Goal: Information Seeking & Learning: Learn about a topic

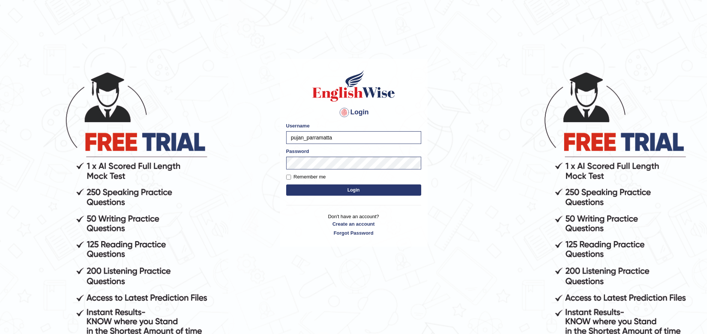
click at [329, 189] on button "Login" at bounding box center [353, 189] width 135 height 11
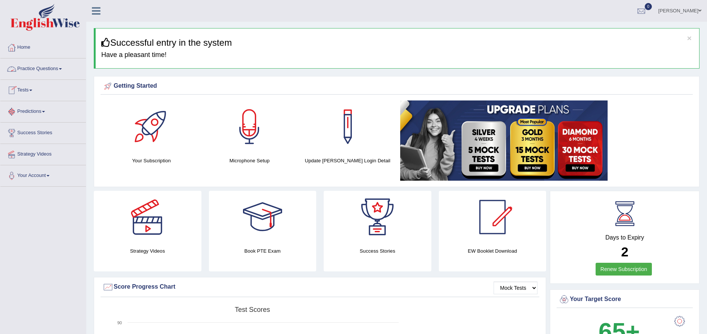
click at [43, 67] on link "Practice Questions" at bounding box center [42, 67] width 85 height 19
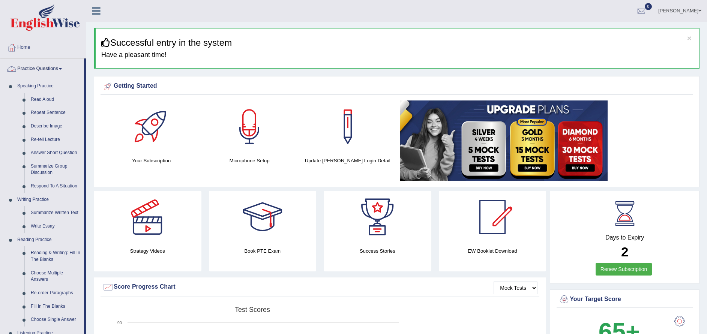
click at [29, 69] on link "Practice Questions" at bounding box center [42, 67] width 84 height 19
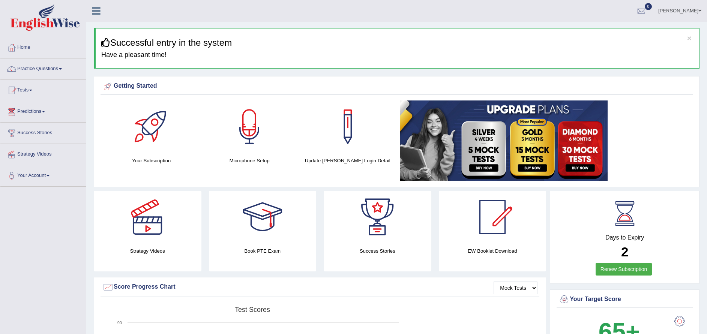
click at [27, 90] on link "Tests" at bounding box center [42, 89] width 85 height 19
click at [20, 119] on link "Take Mock Test" at bounding box center [49, 120] width 70 height 13
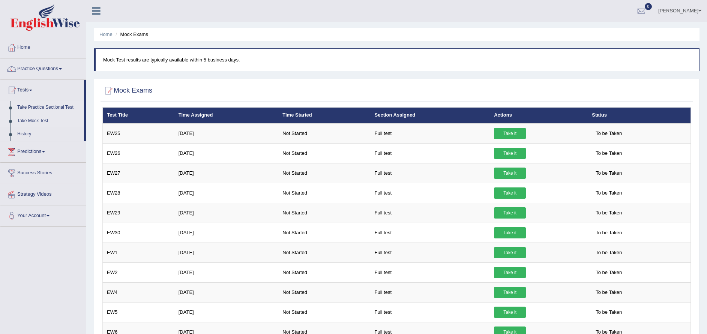
click at [30, 106] on link "Take Practice Sectional Test" at bounding box center [49, 107] width 70 height 13
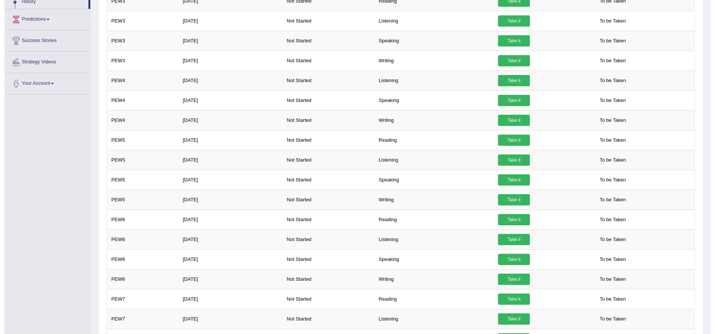
scroll to position [133, 0]
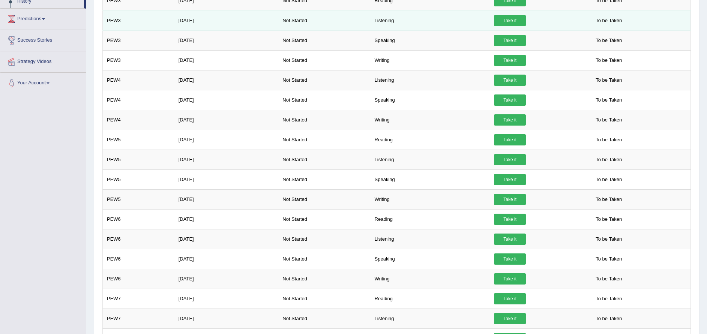
click at [503, 20] on link "Take it" at bounding box center [510, 20] width 32 height 11
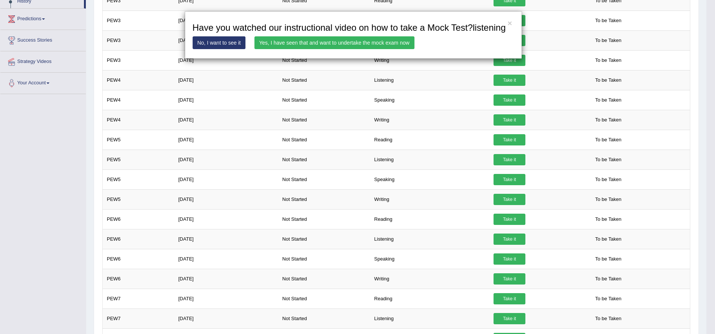
click at [322, 41] on link "Yes, I have seen that and want to undertake the mock exam now" at bounding box center [335, 42] width 160 height 13
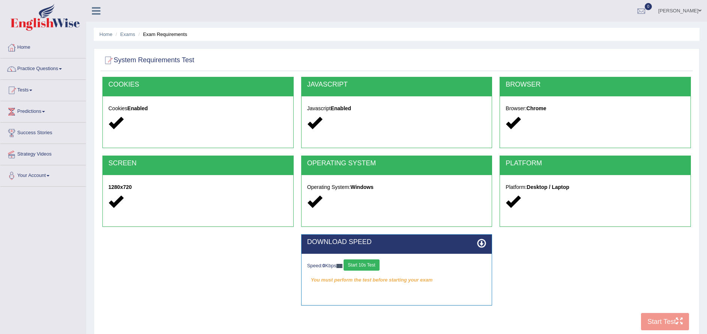
click at [658, 327] on div "COOKIES Cookies Enabled JAVASCRIPT Javascript Enabled BROWSER Browser: Chrome S…" at bounding box center [396, 206] width 592 height 258
click at [356, 265] on button "Start 10s Test" at bounding box center [361, 264] width 36 height 11
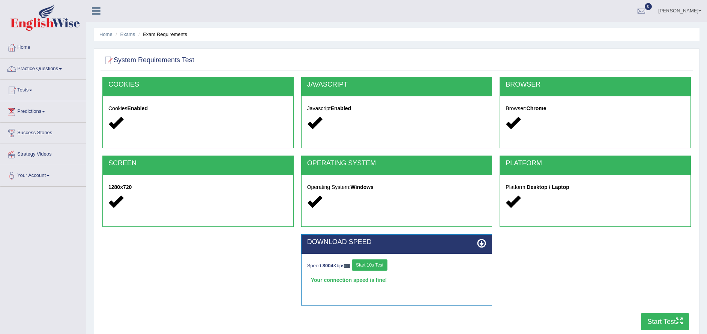
click at [673, 322] on button "Start Test" at bounding box center [665, 321] width 48 height 17
click at [24, 53] on link "Home" at bounding box center [42, 46] width 85 height 19
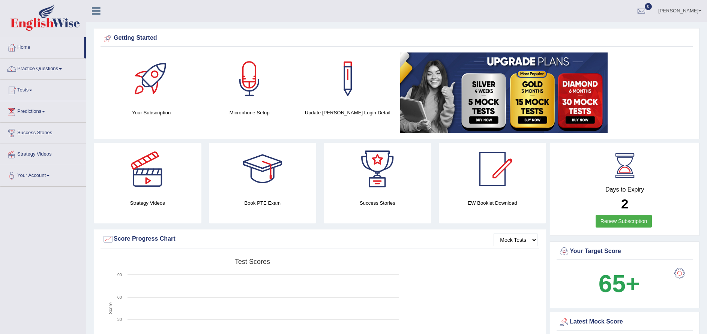
click at [54, 71] on link "Practice Questions" at bounding box center [42, 67] width 85 height 19
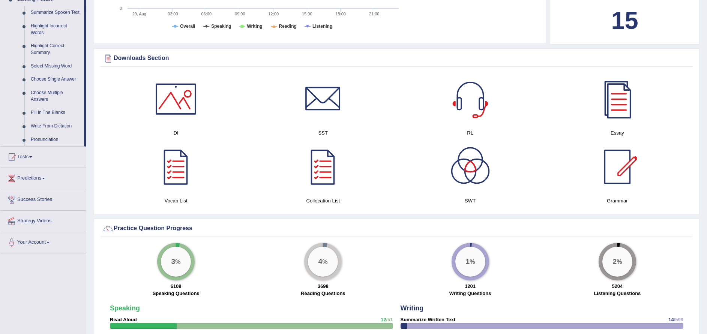
click at [25, 159] on link "Tests" at bounding box center [42, 156] width 85 height 19
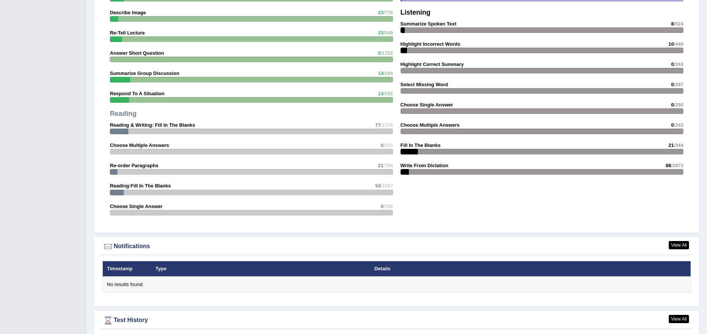
scroll to position [778, 0]
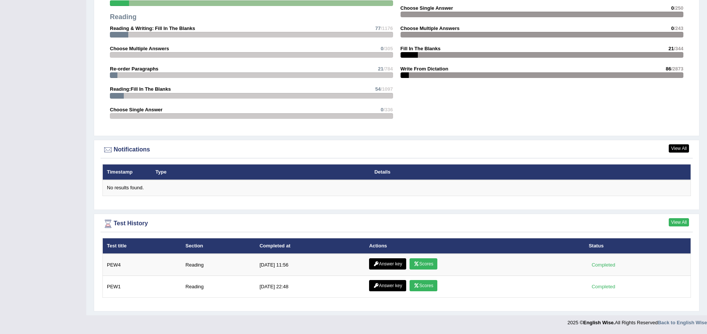
click at [678, 222] on link "View All" at bounding box center [679, 222] width 20 height 8
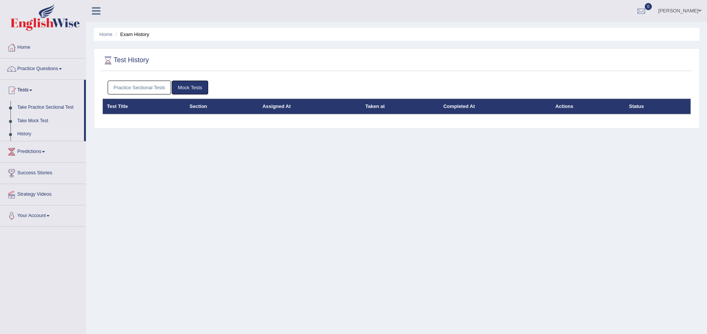
click at [122, 88] on link "Practice Sectional Tests" at bounding box center [140, 88] width 64 height 14
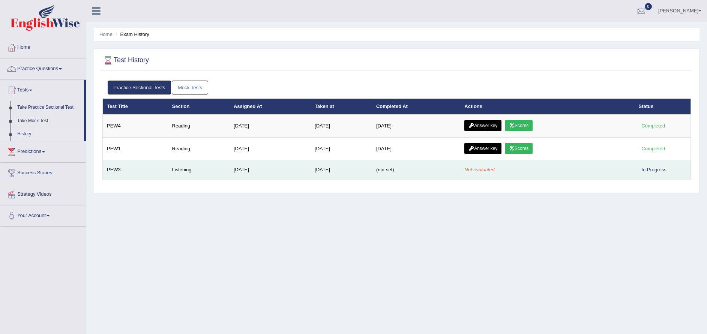
click at [385, 169] on span "(not set)" at bounding box center [385, 170] width 18 height 6
click at [163, 169] on td "PEW3" at bounding box center [135, 169] width 65 height 19
click at [170, 172] on td "Listening" at bounding box center [198, 169] width 61 height 19
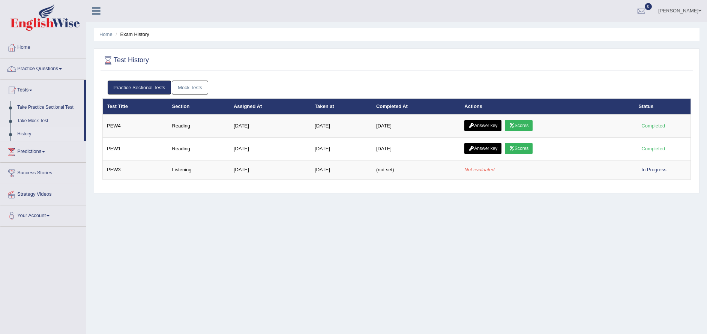
click at [55, 68] on link "Practice Questions" at bounding box center [42, 67] width 85 height 19
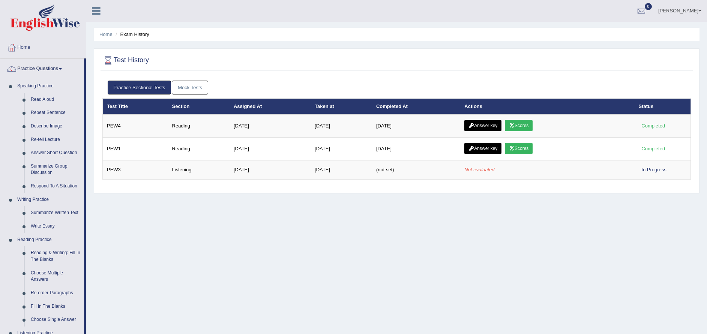
click at [52, 69] on link "Practice Questions" at bounding box center [42, 67] width 84 height 19
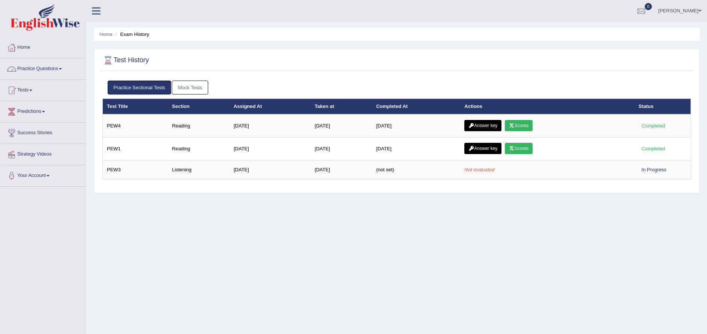
click at [32, 90] on span at bounding box center [30, 90] width 3 height 1
click at [43, 127] on link "Take Mock Test" at bounding box center [49, 120] width 70 height 13
click at [25, 133] on link "History" at bounding box center [49, 133] width 70 height 13
click at [199, 88] on link "Mock Tests" at bounding box center [190, 88] width 36 height 14
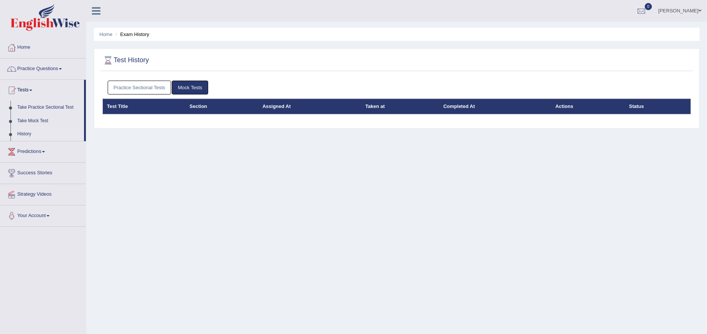
click at [148, 85] on link "Practice Sectional Tests" at bounding box center [140, 88] width 64 height 14
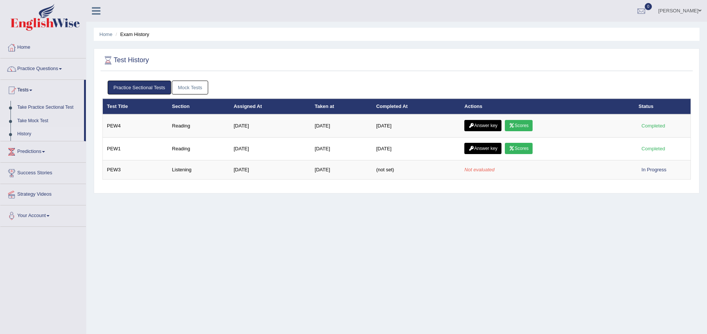
click at [33, 46] on link "Home" at bounding box center [42, 46] width 85 height 19
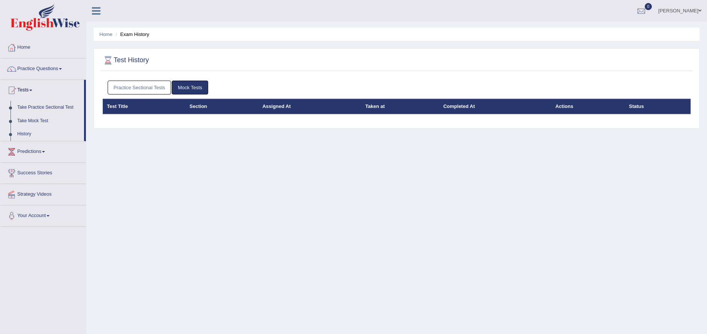
click at [141, 85] on link "Practice Sectional Tests" at bounding box center [140, 88] width 64 height 14
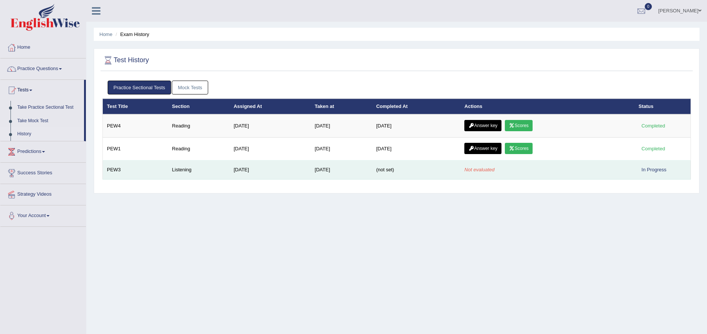
click at [390, 170] on span "(not set)" at bounding box center [385, 170] width 18 height 6
click at [262, 170] on td "Aug 2, 2025" at bounding box center [269, 169] width 81 height 19
click at [269, 170] on td "Aug 2, 2025" at bounding box center [269, 169] width 81 height 19
click at [277, 171] on td "Aug 2, 2025" at bounding box center [269, 169] width 81 height 19
click at [662, 174] on div "In Progress" at bounding box center [654, 170] width 31 height 8
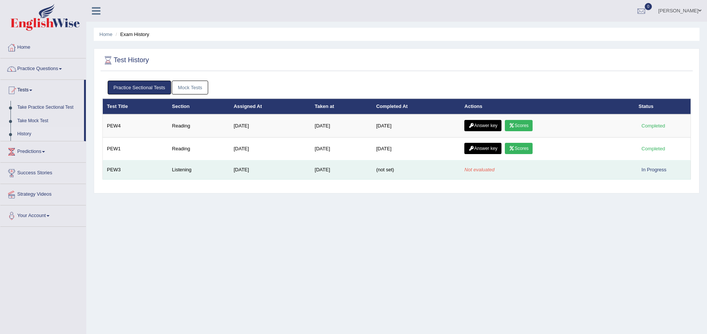
click at [659, 170] on div "In Progress" at bounding box center [654, 170] width 31 height 8
click at [654, 169] on div "In Progress" at bounding box center [654, 170] width 31 height 8
click at [369, 171] on td "Aug 30, 2025" at bounding box center [340, 169] width 61 height 19
click at [372, 172] on td "[DATE]" at bounding box center [340, 169] width 61 height 19
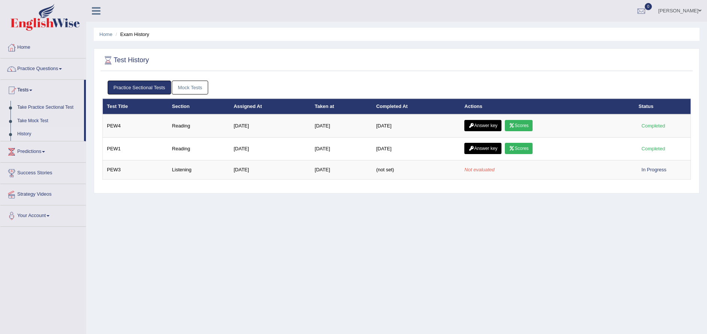
click at [194, 87] on link "Mock Tests" at bounding box center [190, 88] width 36 height 14
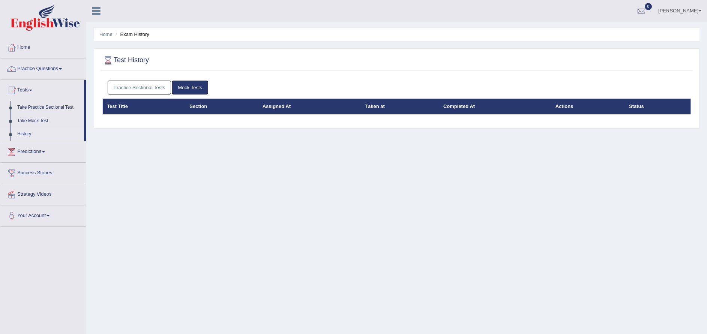
click at [51, 72] on link "Practice Questions" at bounding box center [42, 67] width 85 height 19
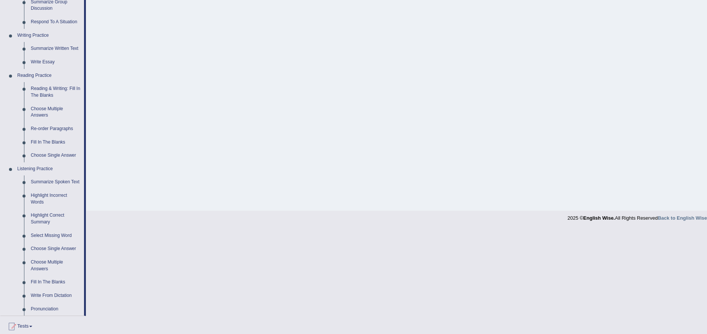
scroll to position [165, 0]
click at [61, 93] on link "Reading & Writing: Fill In The Blanks" at bounding box center [55, 92] width 57 height 20
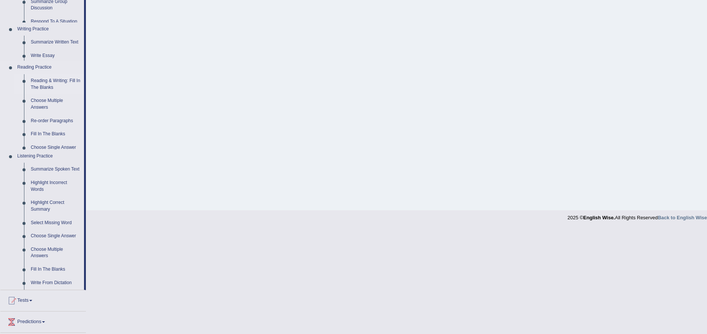
scroll to position [60, 0]
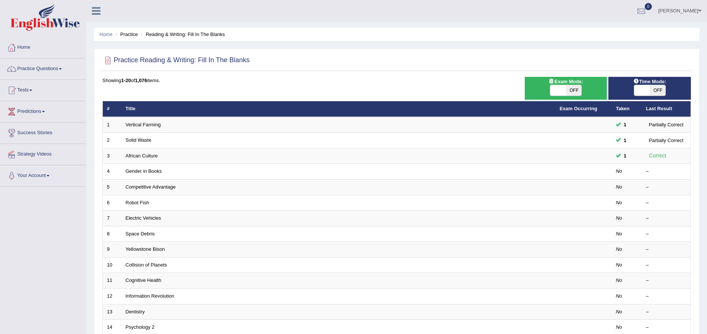
scroll to position [162, 0]
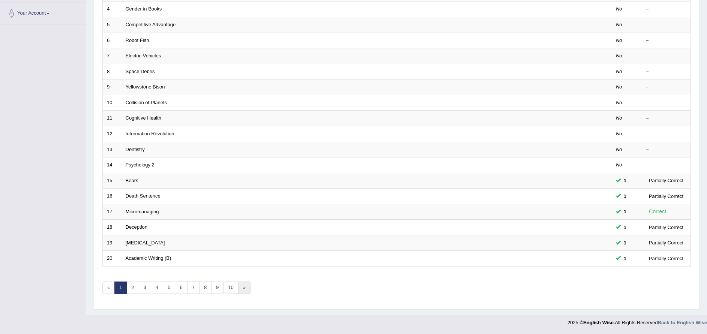
click at [239, 292] on link "»" at bounding box center [244, 288] width 12 height 12
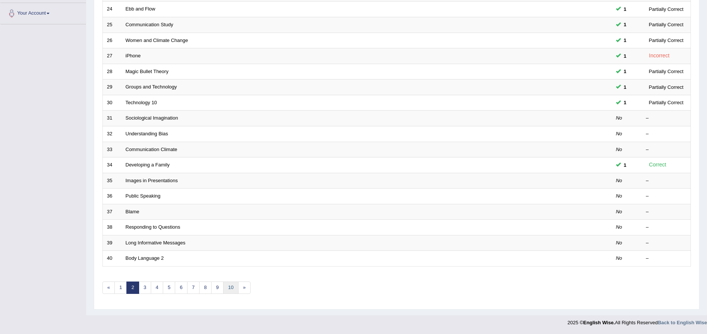
click at [232, 289] on link "10" at bounding box center [230, 288] width 15 height 12
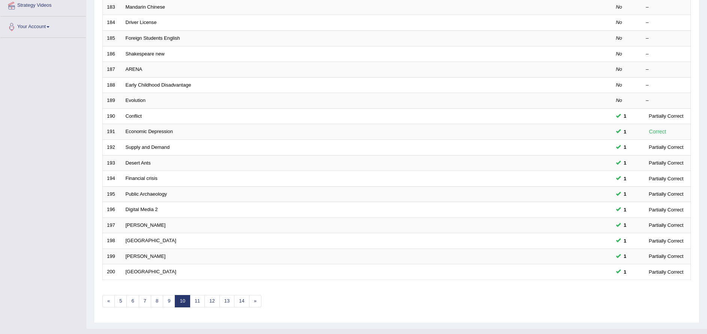
scroll to position [162, 0]
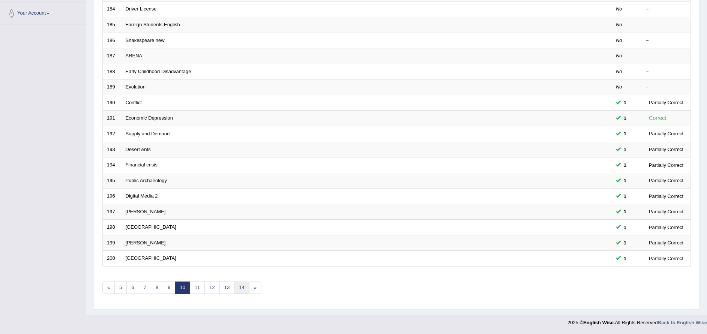
click at [241, 284] on link "14" at bounding box center [241, 288] width 15 height 12
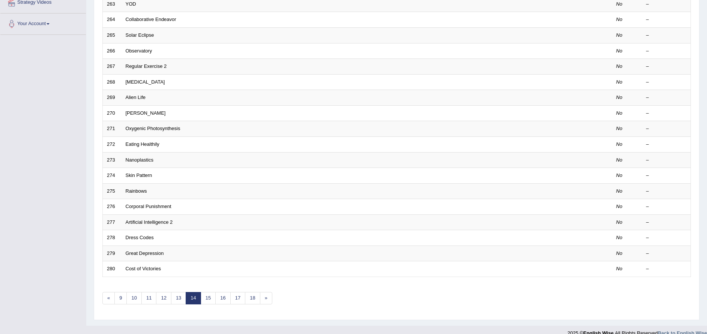
scroll to position [153, 0]
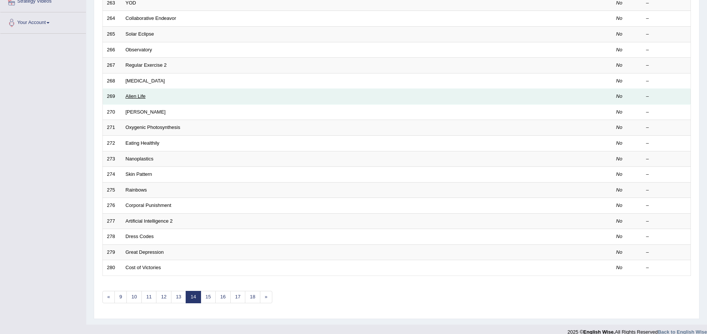
click at [144, 99] on link "Alien Life" at bounding box center [136, 96] width 20 height 6
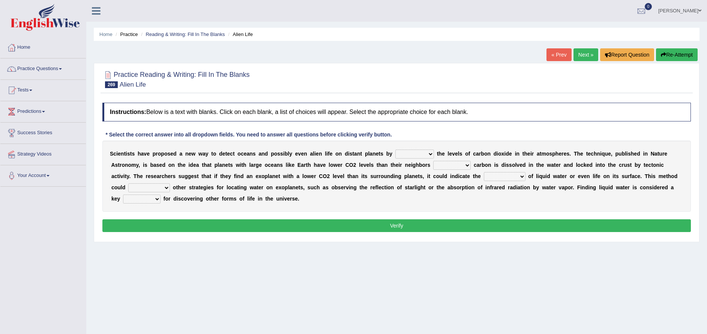
click at [401, 151] on select "embedding promising confusing measuring" at bounding box center [414, 154] width 39 height 9
select select "measuring"
click at [395, 150] on select "embedding promising confusing measuring" at bounding box center [414, 154] width 39 height 9
click at [433, 166] on select "so far due to because ever since" at bounding box center [451, 165] width 37 height 9
select select "because"
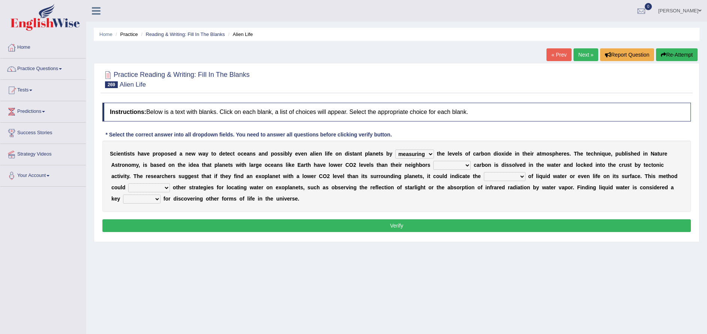
click at [433, 161] on select "so far due to because ever since" at bounding box center [451, 165] width 37 height 9
click at [484, 177] on select "engagement joy hint presence" at bounding box center [505, 176] width 42 height 9
select select "presence"
click at [484, 172] on select "engagement joy hint presence" at bounding box center [505, 176] width 42 height 9
click at [170, 183] on select "complement oppress seduce consist" at bounding box center [149, 187] width 42 height 9
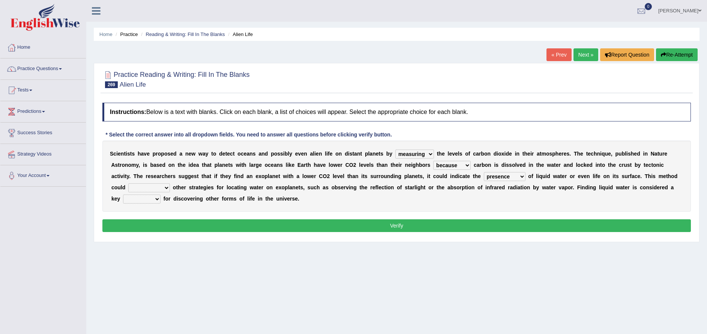
select select "consist"
click at [170, 183] on select "complement oppress seduce consist" at bounding box center [149, 187] width 42 height 9
click at [160, 195] on select "career finance step setting" at bounding box center [141, 199] width 37 height 9
select select "step"
click at [160, 195] on select "career finance step setting" at bounding box center [141, 199] width 37 height 9
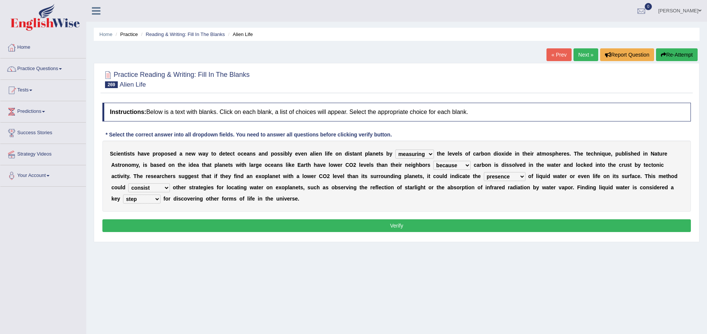
click at [530, 226] on button "Verify" at bounding box center [396, 225] width 588 height 13
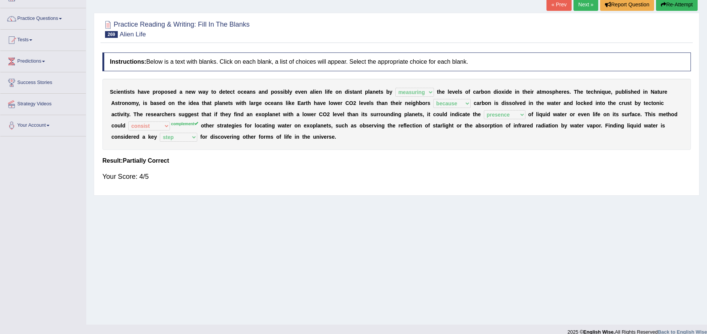
scroll to position [60, 0]
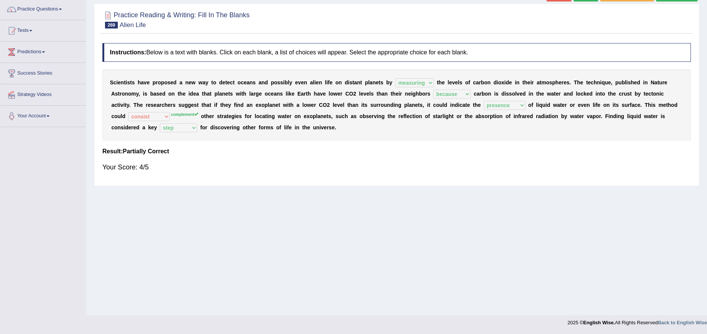
click at [471, 254] on div "Home Practice Reading & Writing: Fill In The Blanks Alien Life « Prev Next » Re…" at bounding box center [396, 127] width 621 height 375
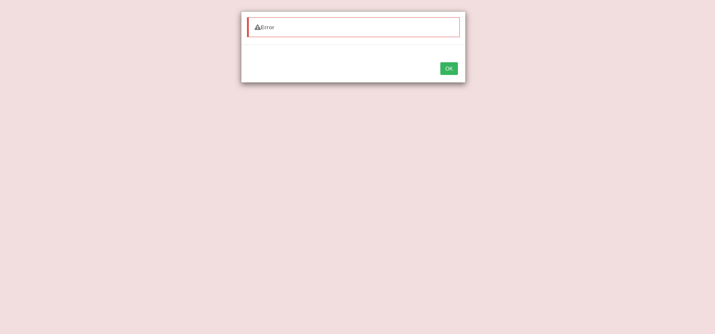
click at [443, 72] on button "OK" at bounding box center [449, 68] width 17 height 13
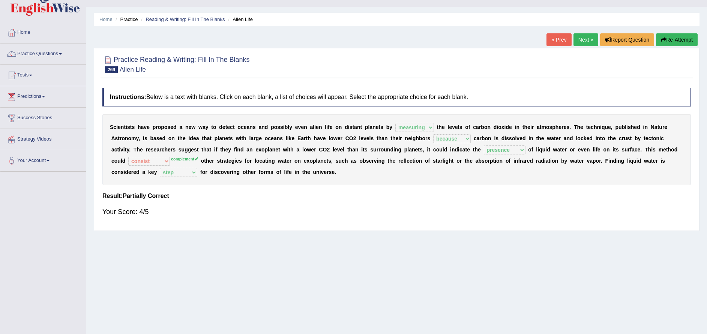
scroll to position [0, 0]
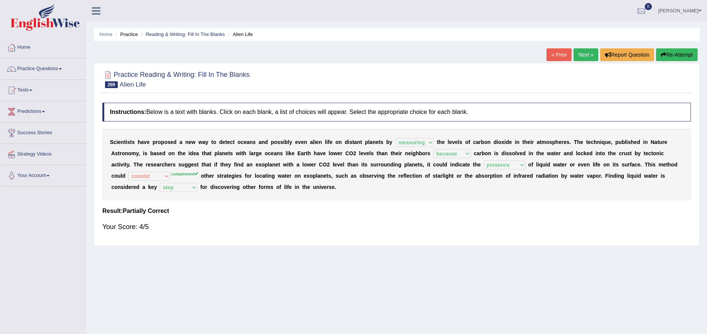
click at [35, 83] on link "Tests" at bounding box center [42, 89] width 85 height 19
click at [25, 136] on link "History" at bounding box center [49, 133] width 70 height 13
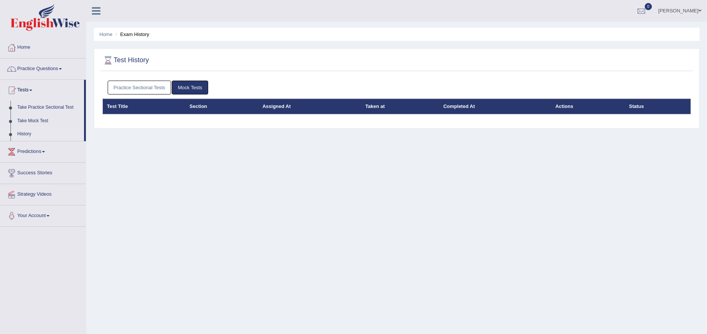
click at [151, 85] on link "Practice Sectional Tests" at bounding box center [140, 88] width 64 height 14
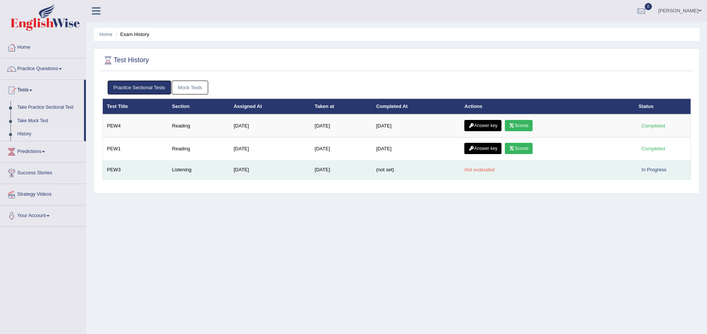
click at [460, 168] on td "(not set)" at bounding box center [416, 169] width 88 height 19
click at [348, 169] on td "Aug 30, 2025" at bounding box center [340, 169] width 61 height 19
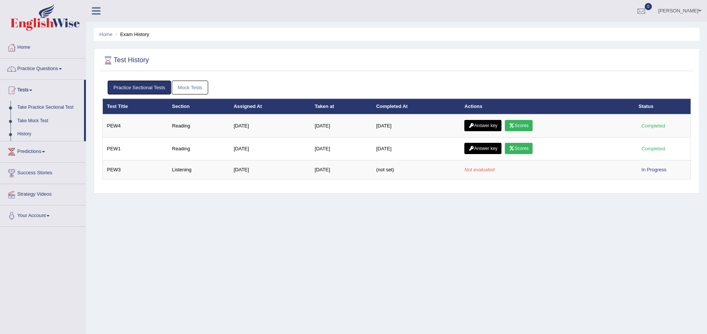
click at [49, 72] on link "Practice Questions" at bounding box center [42, 67] width 85 height 19
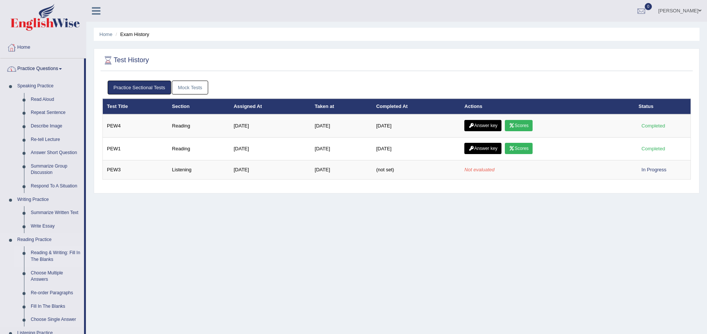
click at [55, 257] on link "Reading & Writing: Fill In The Blanks" at bounding box center [55, 256] width 57 height 20
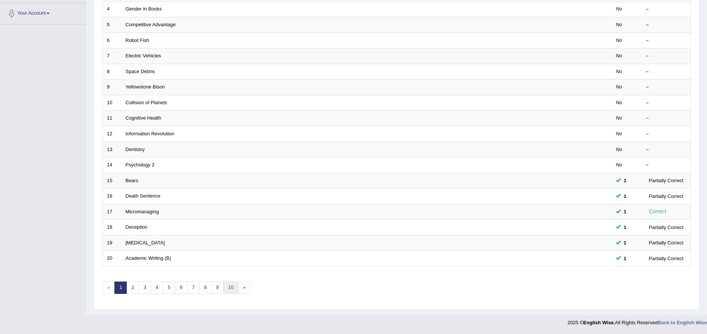
click at [224, 285] on link "10" at bounding box center [230, 288] width 15 height 12
click at [242, 293] on link "»" at bounding box center [244, 288] width 12 height 12
click at [249, 289] on link "»" at bounding box center [244, 288] width 12 height 12
click at [244, 287] on link "»" at bounding box center [244, 288] width 12 height 12
click at [206, 290] on link "8" at bounding box center [205, 288] width 12 height 12
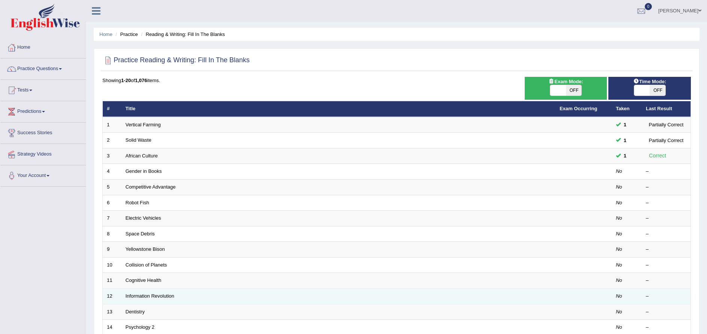
scroll to position [162, 0]
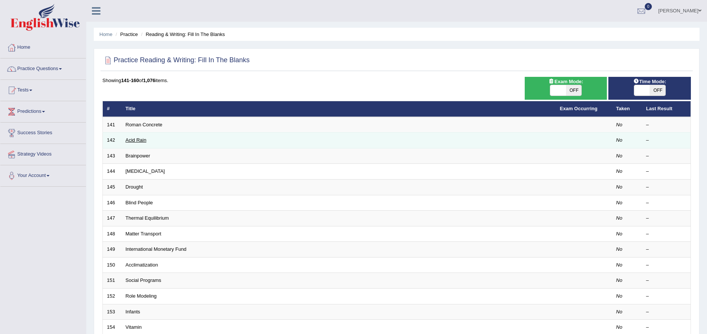
click at [140, 140] on link "Acid Rain" at bounding box center [136, 140] width 21 height 6
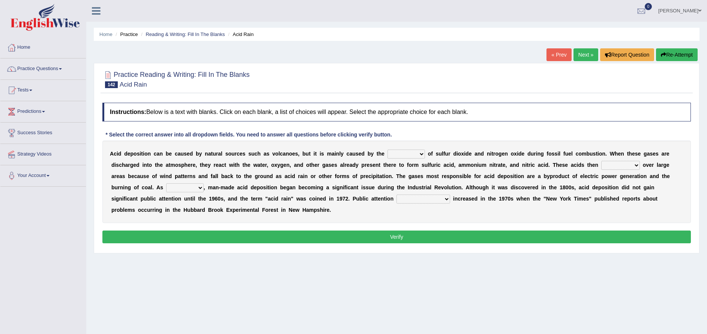
click at [396, 151] on select "release lease tease cease" at bounding box center [405, 154] width 37 height 9
select select "release"
click at [387, 150] on select "release lease tease cease" at bounding box center [405, 154] width 37 height 9
click at [601, 167] on select "dispose disapprove disperse disposition" at bounding box center [620, 165] width 39 height 9
select select "disperse"
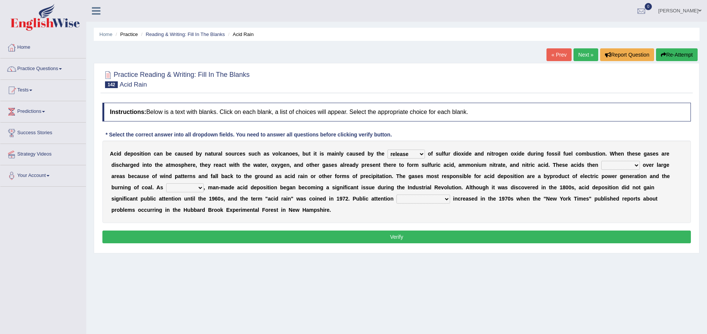
click at [601, 161] on select "dispose disapprove disperse disposition" at bounding box center [620, 165] width 39 height 9
click at [204, 183] on select "saying part evidence such" at bounding box center [184, 187] width 37 height 9
select select "such"
click at [204, 183] on select "saying part evidence such" at bounding box center [184, 187] width 37 height 9
click at [396, 199] on select "inadvertently geometrically comprehensively further" at bounding box center [423, 199] width 54 height 9
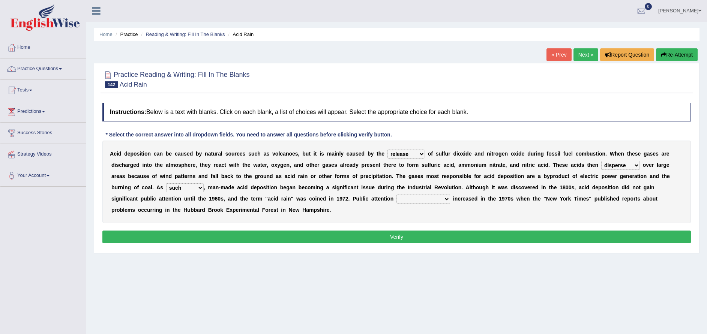
select select "further"
click at [396, 195] on select "inadvertently geometrically comprehensively further" at bounding box center [423, 199] width 54 height 9
click at [349, 231] on button "Verify" at bounding box center [396, 237] width 588 height 13
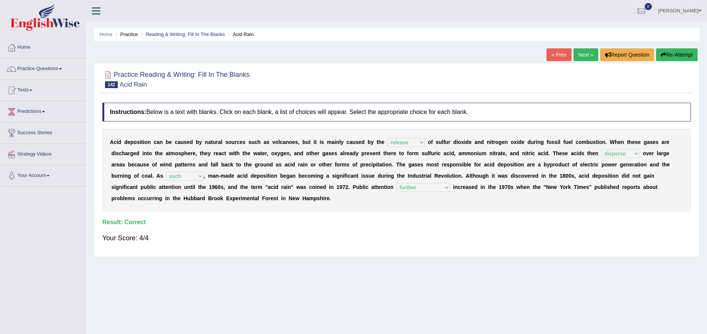
click at [585, 58] on link "Next »" at bounding box center [585, 54] width 25 height 13
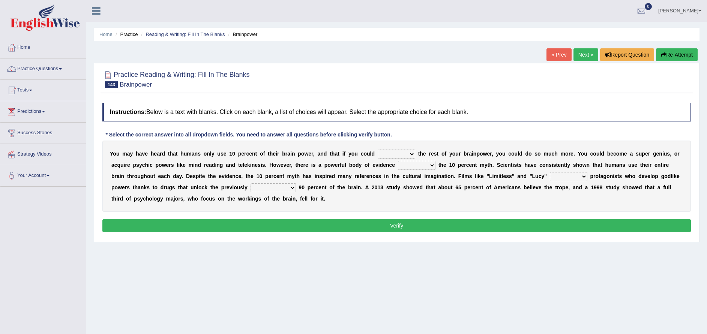
click at [391, 154] on select "unnerve unleash underlie uncover" at bounding box center [396, 154] width 37 height 9
select select "unleash"
click at [378, 150] on select "unnerve unleash underlie uncover" at bounding box center [396, 154] width 37 height 9
click at [398, 163] on select "debunking diluting colliding swerving" at bounding box center [416, 165] width 37 height 9
select select "swerving"
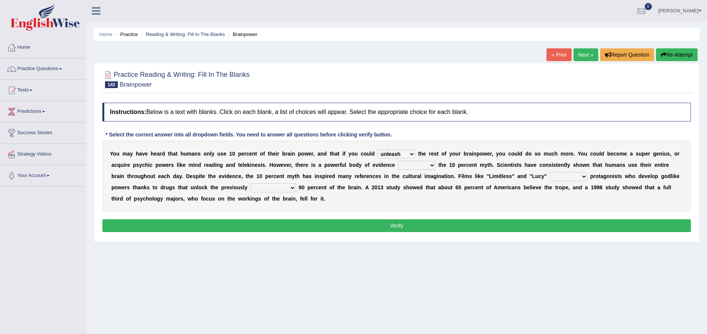
click at [398, 161] on select "debunking diluting colliding swerving" at bounding box center [416, 165] width 37 height 9
click at [550, 175] on select "convict depict constrict restrict" at bounding box center [568, 176] width 37 height 9
select select "constrict"
click at [550, 172] on select "convict depict constrict restrict" at bounding box center [568, 176] width 37 height 9
click at [250, 190] on select "inaccessible insusceptible insupportable interpersonal" at bounding box center [272, 187] width 45 height 9
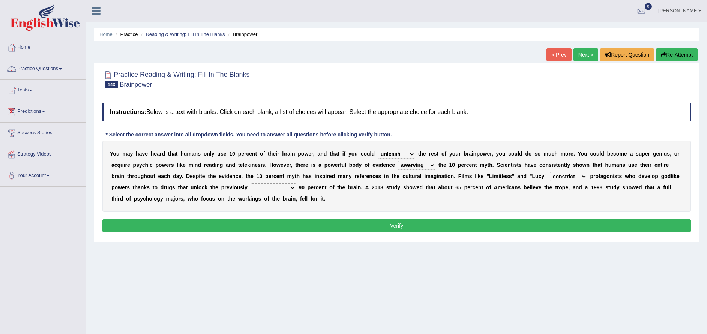
select select "insupportable"
click at [250, 183] on select "inaccessible insusceptible insupportable interpersonal" at bounding box center [272, 187] width 45 height 9
click at [426, 227] on button "Verify" at bounding box center [396, 225] width 588 height 13
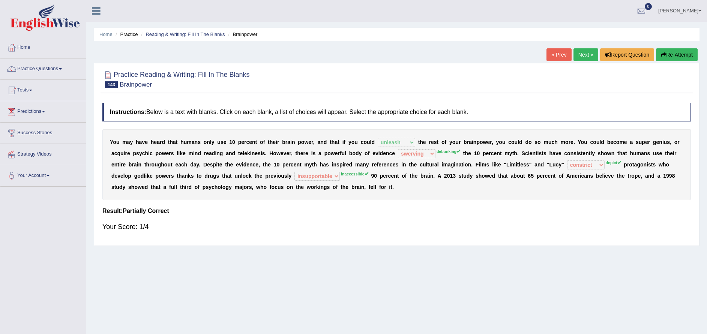
click at [436, 150] on sup "debunking" at bounding box center [448, 151] width 24 height 4
click at [585, 54] on link "Next »" at bounding box center [585, 54] width 25 height 13
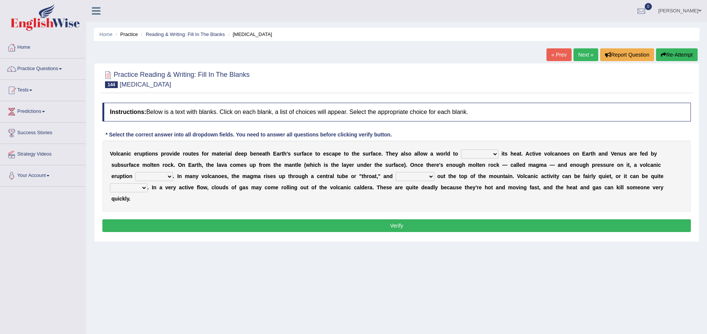
click at [466, 153] on select "invent dent prevent vent" at bounding box center [479, 154] width 37 height 9
select select "prevent"
click at [461, 150] on select "invent dent prevent vent" at bounding box center [479, 154] width 37 height 9
click at [173, 172] on select "occurs concurs recurs incurs" at bounding box center [153, 176] width 37 height 9
select select "occurs"
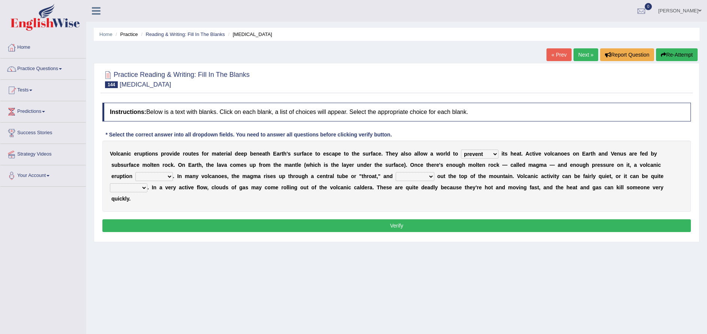
click at [173, 172] on select "occurs concurs recurs incurs" at bounding box center [153, 176] width 37 height 9
click at [396, 175] on select "merges converges submerges emerges" at bounding box center [415, 176] width 39 height 9
select select "emerges"
click at [396, 172] on select "merges converges submerges emerges" at bounding box center [415, 176] width 39 height 9
click at [147, 183] on select "qualified equivalent explosive tranquil" at bounding box center [128, 187] width 37 height 9
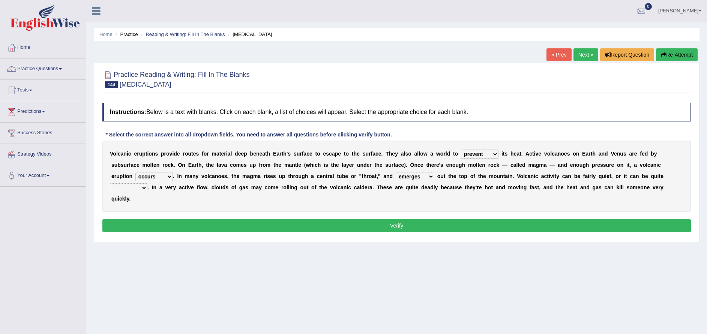
select select "explosive"
click at [147, 183] on select "qualified equivalent explosive tranquil" at bounding box center [128, 187] width 37 height 9
click at [544, 219] on button "Verify" at bounding box center [396, 225] width 588 height 13
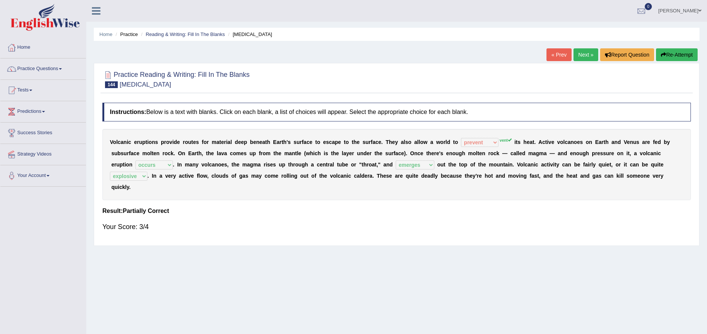
click at [584, 56] on link "Next »" at bounding box center [585, 54] width 25 height 13
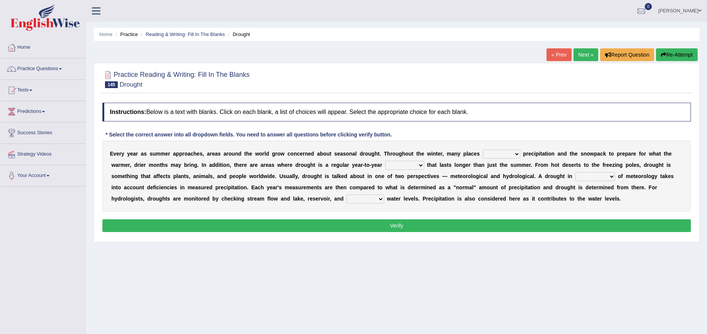
click at [485, 153] on select "senate monitor compete reveal" at bounding box center [501, 154] width 37 height 9
select select "reveal"
click at [483, 150] on select "senate monitor compete reveal" at bounding box center [501, 154] width 37 height 9
click at [487, 151] on select "senate monitor compete reveal" at bounding box center [501, 154] width 37 height 9
click at [520, 205] on div "E v e r y y e a r a s s u m m e r a p p r o a c h e s , a r e a s a r o u n d t…" at bounding box center [396, 176] width 588 height 71
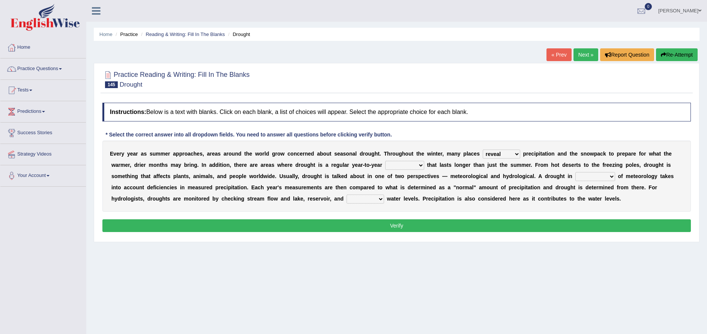
click at [385, 168] on select "reference currency occurrence conference" at bounding box center [404, 165] width 39 height 9
select select "occurrence"
click at [385, 161] on select "reference currency occurrence conference" at bounding box center [404, 165] width 39 height 9
click at [575, 175] on select "possession terms memory violation" at bounding box center [595, 176] width 40 height 9
select select "terms"
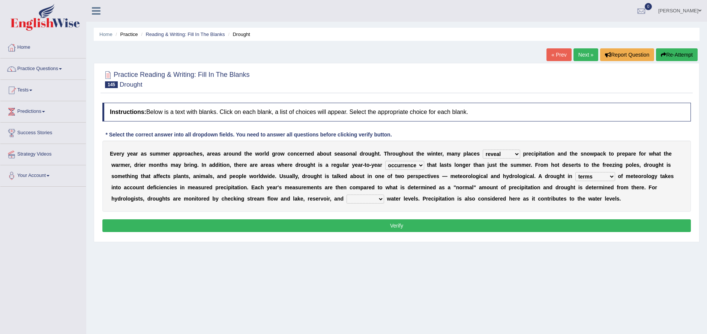
click at [575, 172] on select "possession terms memory violation" at bounding box center [595, 176] width 40 height 9
click at [346, 200] on select "troffer aquifer roofer hoofer" at bounding box center [364, 199] width 37 height 9
select select "aquifer"
click at [346, 195] on select "troffer aquifer roofer hoofer" at bounding box center [364, 199] width 37 height 9
click at [486, 153] on select "senate monitor compete reveal" at bounding box center [501, 154] width 37 height 9
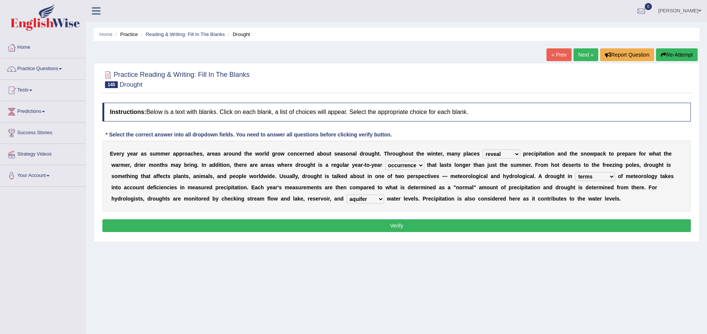
click at [515, 205] on div "E v e r y y e a r a s s u m m e r a p p r o a c h e s , a r e a s a r o u n d t…" at bounding box center [396, 176] width 588 height 71
click at [479, 221] on button "Verify" at bounding box center [396, 225] width 588 height 13
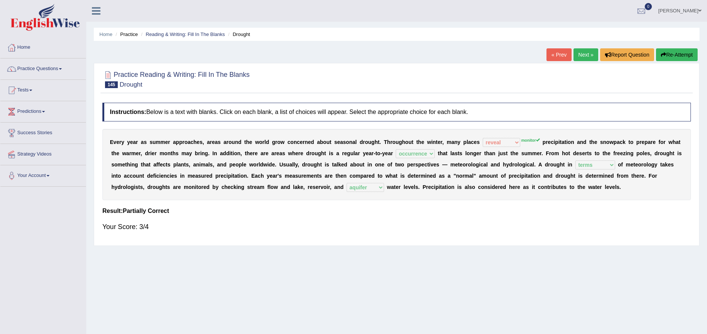
click at [583, 54] on link "Next »" at bounding box center [585, 54] width 25 height 13
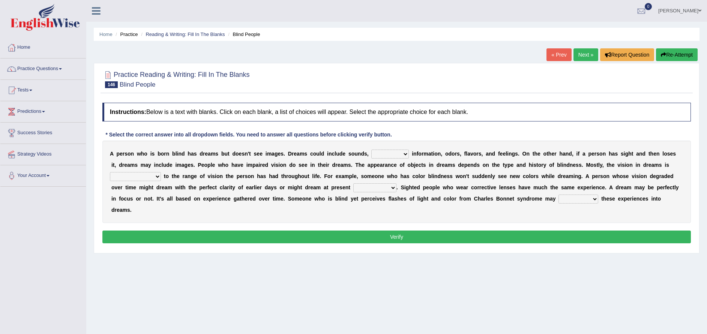
select select "tactile"
click at [371, 150] on select "volatile tactile versatile fertile" at bounding box center [389, 154] width 37 height 9
click at [161, 172] on select "comparable interchangeable incomparable imperturbable" at bounding box center [135, 176] width 51 height 9
select select "comparable"
click at [161, 172] on select "comparable interchangeable incomparable imperturbable" at bounding box center [135, 176] width 51 height 9
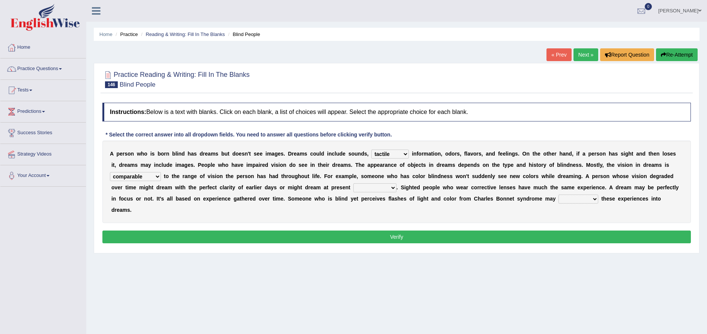
click at [353, 187] on select "agility acuity compatibility tenuity" at bounding box center [374, 187] width 43 height 9
select select "acuity"
click at [353, 183] on select "agility acuity compatibility tenuity" at bounding box center [374, 187] width 43 height 9
click at [558, 199] on select "institute insure incorporate inhabit" at bounding box center [578, 199] width 40 height 9
select select "incorporate"
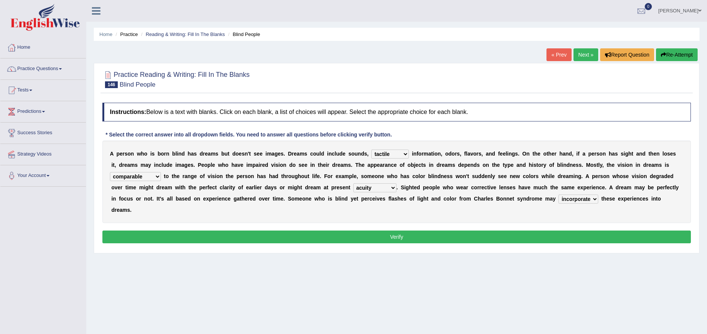
click at [558, 195] on select "institute insure incorporate inhabit" at bounding box center [578, 199] width 40 height 9
click at [431, 231] on button "Verify" at bounding box center [396, 237] width 588 height 13
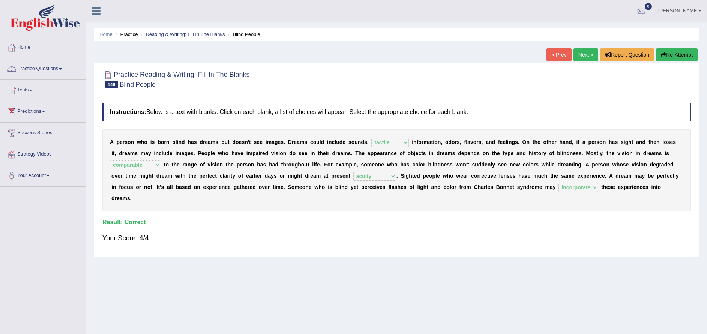
click at [584, 56] on link "Next »" at bounding box center [585, 54] width 25 height 13
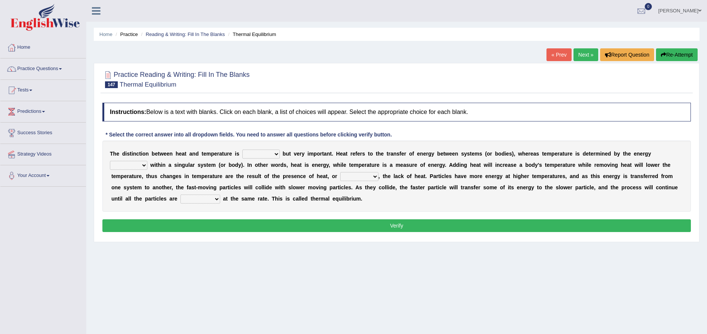
click at [259, 154] on select "subtle spittle brittle dismantle" at bounding box center [260, 154] width 37 height 9
select select "brittle"
click at [242, 150] on select "subtle spittle brittle dismantle" at bounding box center [260, 154] width 37 height 9
click at [147, 161] on select "retained sustained contained remained" at bounding box center [128, 165] width 37 height 9
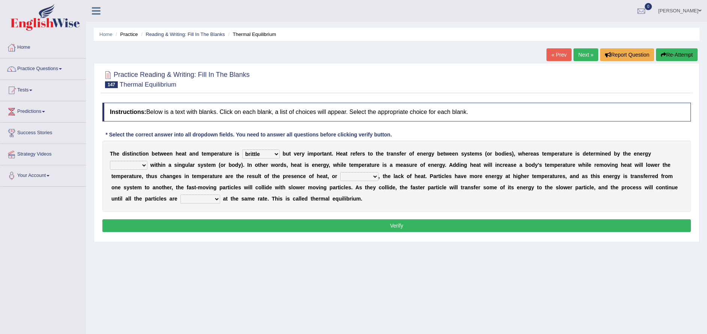
click at [147, 161] on select "retained sustained contained remained" at bounding box center [128, 165] width 37 height 9
select select "retained"
click at [147, 161] on select "retained sustained contained remained" at bounding box center [128, 165] width 37 height 9
click at [340, 176] on select "scarcely conversely sparsely diversely" at bounding box center [359, 176] width 38 height 9
select select "conversely"
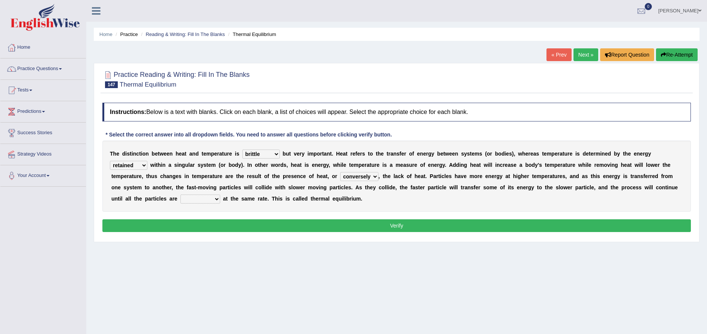
click at [340, 172] on select "scarcely conversely sparsely diversely" at bounding box center [359, 176] width 38 height 9
click at [220, 195] on select "dictating devastating operating fascinating" at bounding box center [200, 199] width 40 height 9
select select "operating"
click at [220, 195] on select "dictating devastating operating fascinating" at bounding box center [200, 199] width 40 height 9
click at [599, 224] on button "Verify" at bounding box center [396, 225] width 588 height 13
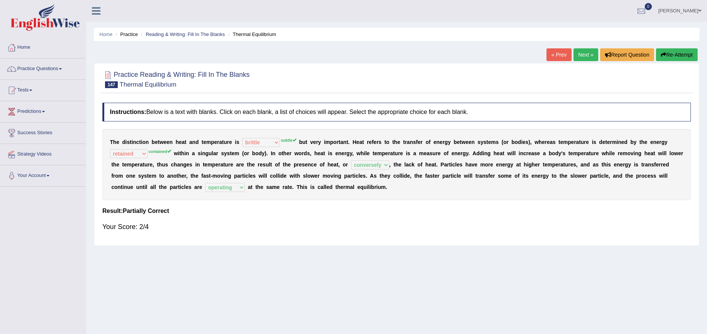
click at [32, 90] on span at bounding box center [30, 90] width 3 height 1
click at [49, 119] on link "Take Mock Test" at bounding box center [49, 120] width 70 height 13
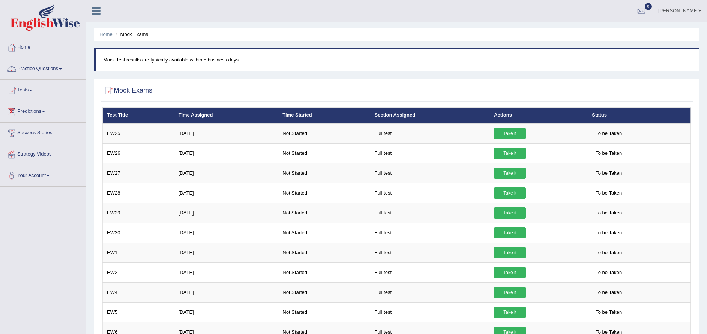
click at [32, 90] on span at bounding box center [30, 90] width 3 height 1
click at [33, 135] on link "History" at bounding box center [49, 133] width 70 height 13
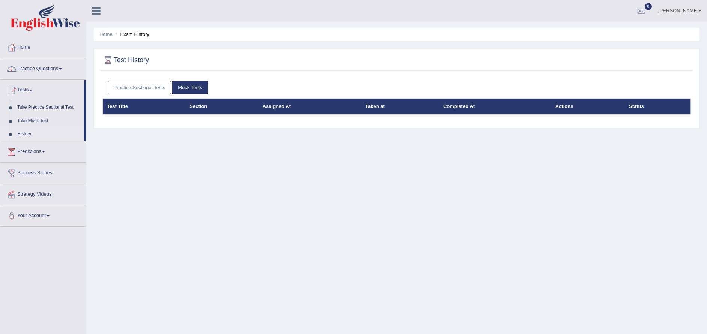
click at [145, 86] on link "Practice Sectional Tests" at bounding box center [140, 88] width 64 height 14
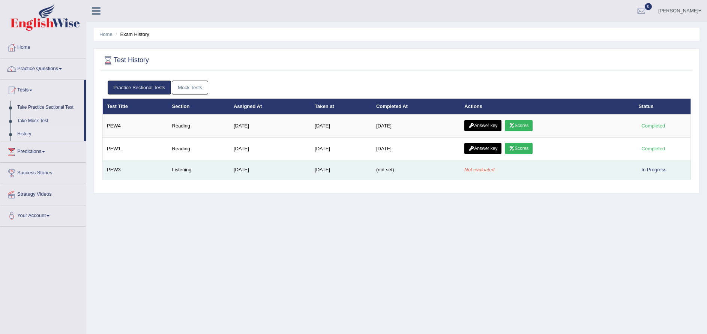
click at [476, 170] on em "Not evaluated" at bounding box center [479, 170] width 30 height 6
click at [372, 170] on td "[DATE]" at bounding box center [340, 169] width 61 height 19
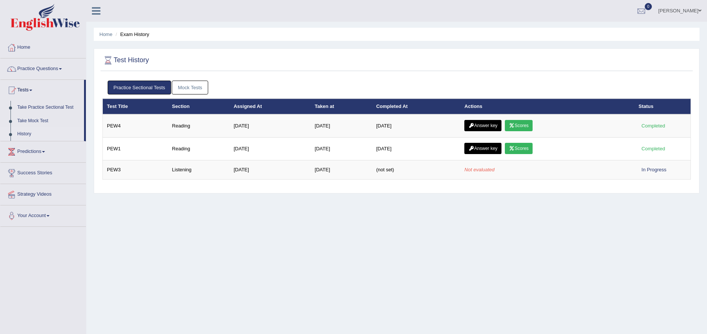
click at [25, 51] on link "Home" at bounding box center [42, 46] width 85 height 19
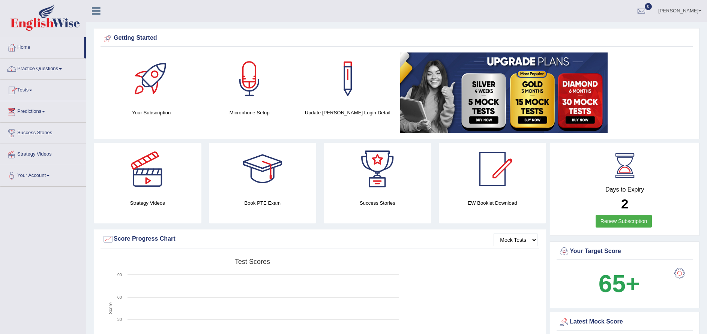
click at [40, 65] on link "Practice Questions" at bounding box center [42, 67] width 85 height 19
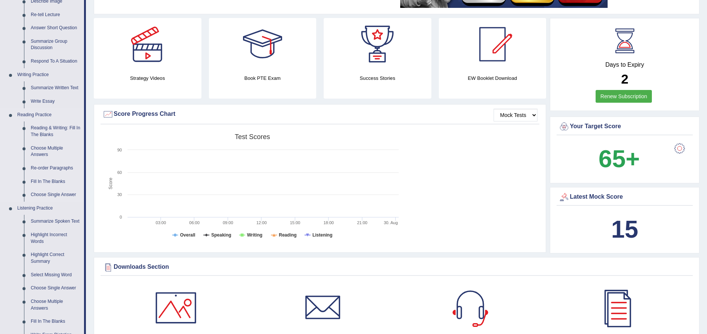
scroll to position [120, 0]
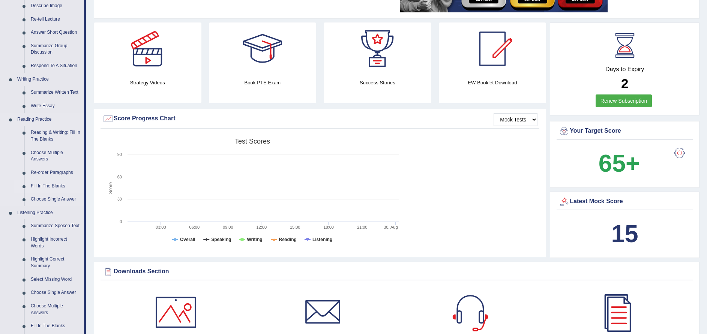
click at [41, 185] on link "Fill In The Blanks" at bounding box center [55, 186] width 57 height 13
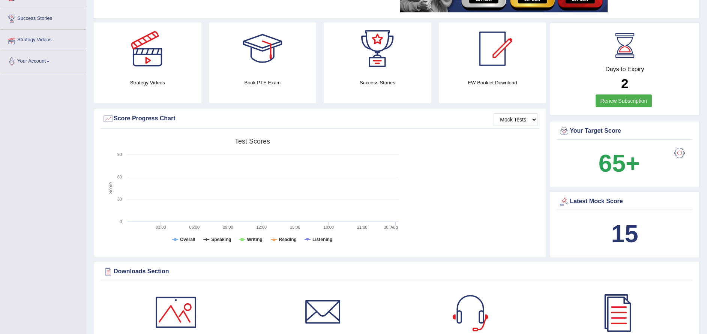
scroll to position [121, 0]
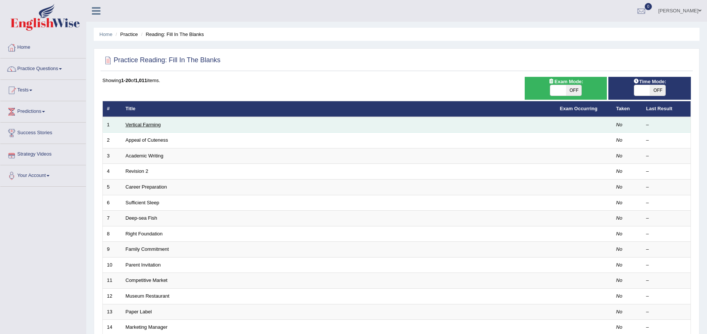
click at [146, 125] on link "Vertical Farming" at bounding box center [143, 125] width 35 height 6
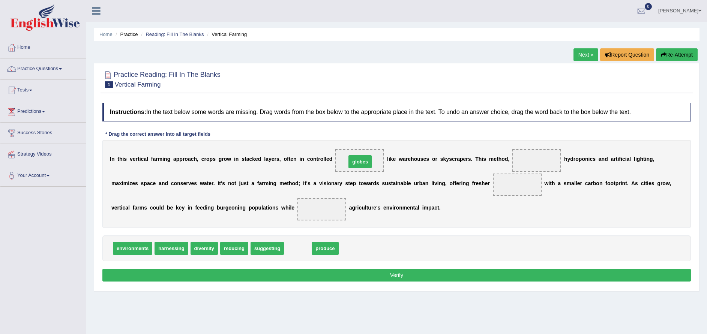
drag, startPoint x: 289, startPoint y: 247, endPoint x: 351, endPoint y: 160, distance: 106.7
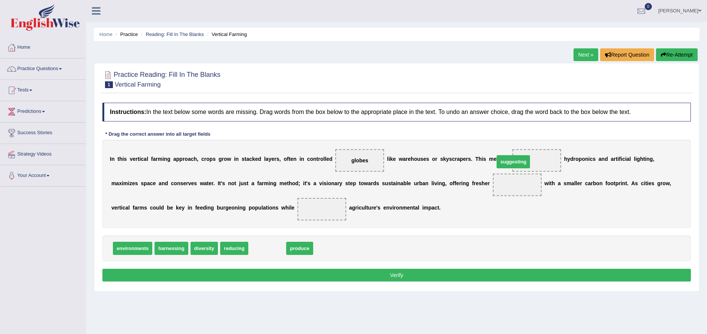
drag, startPoint x: 261, startPoint y: 246, endPoint x: 507, endPoint y: 160, distance: 260.8
drag, startPoint x: 259, startPoint y: 247, endPoint x: 446, endPoint y: 185, distance: 197.1
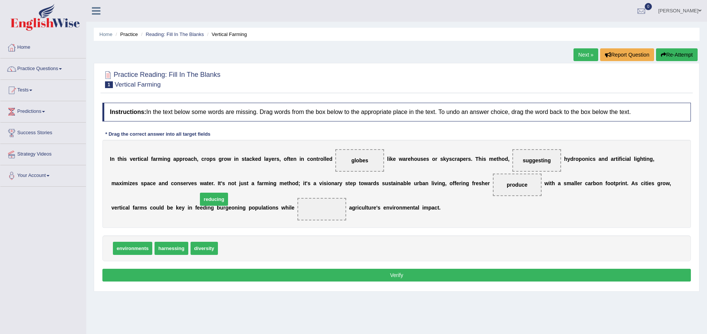
drag, startPoint x: 232, startPoint y: 247, endPoint x: 212, endPoint y: 198, distance: 53.1
drag, startPoint x: 198, startPoint y: 251, endPoint x: 343, endPoint y: 161, distance: 171.1
click at [386, 273] on button "Verify" at bounding box center [396, 275] width 588 height 13
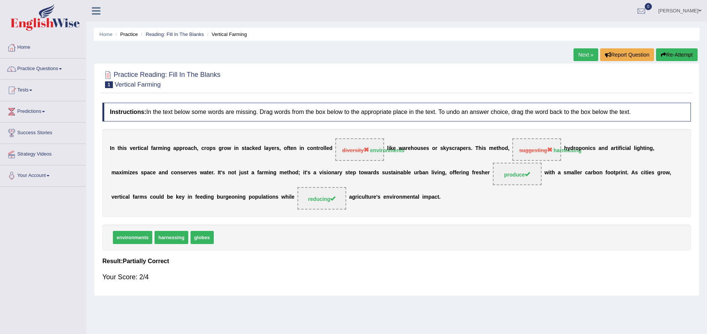
click at [587, 54] on link "Next »" at bounding box center [585, 54] width 25 height 13
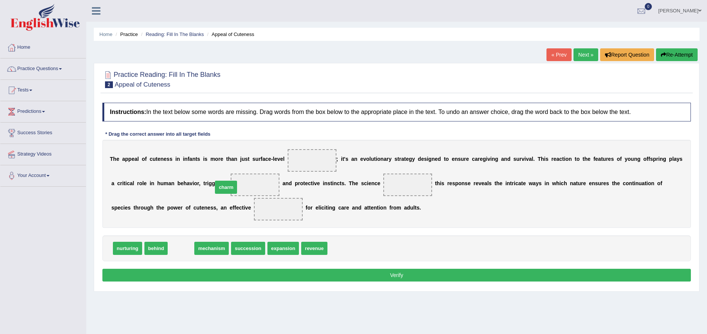
drag, startPoint x: 181, startPoint y: 249, endPoint x: 226, endPoint y: 193, distance: 71.4
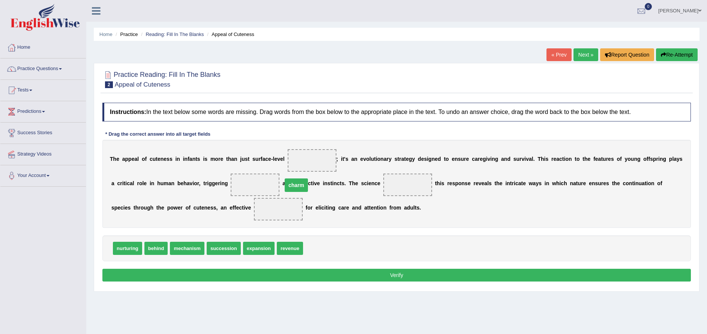
drag, startPoint x: 200, startPoint y: 210, endPoint x: 224, endPoint y: 183, distance: 36.4
drag, startPoint x: 181, startPoint y: 248, endPoint x: 195, endPoint y: 215, distance: 35.4
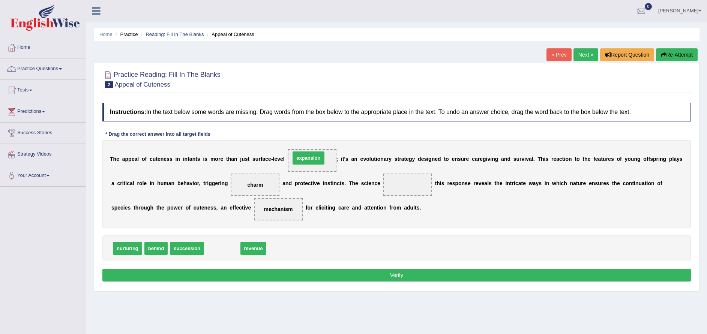
drag, startPoint x: 216, startPoint y: 250, endPoint x: 302, endPoint y: 160, distance: 124.9
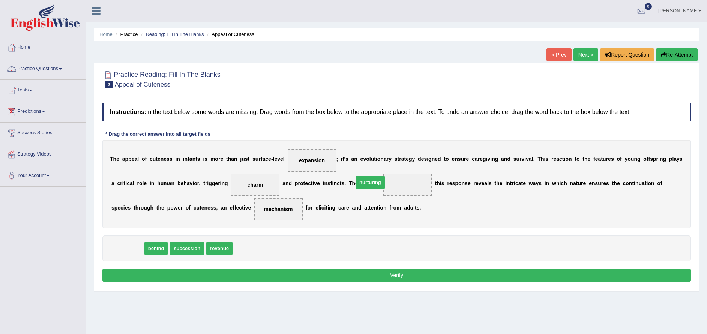
drag, startPoint x: 126, startPoint y: 248, endPoint x: 368, endPoint y: 183, distance: 250.7
click at [374, 270] on button "Verify" at bounding box center [396, 275] width 588 height 13
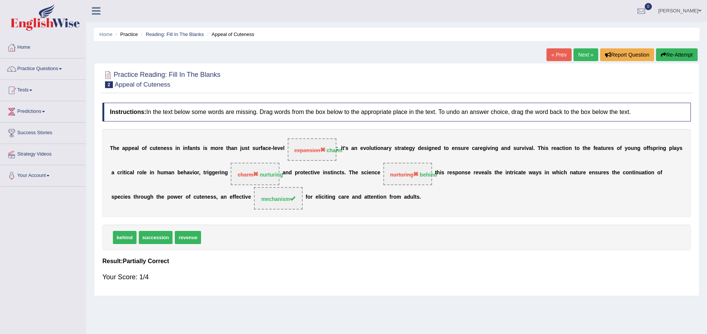
click at [45, 62] on link "Practice Questions" at bounding box center [42, 67] width 85 height 19
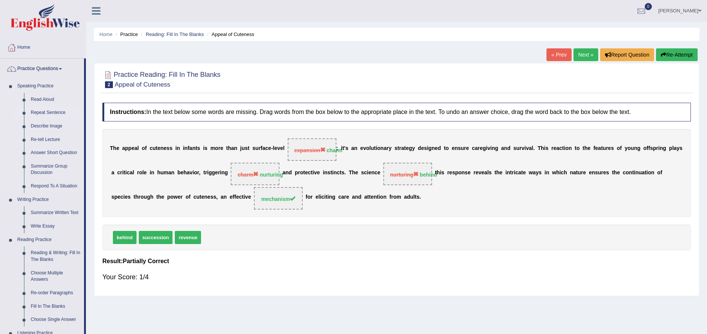
click at [48, 108] on link "Repeat Sentence" at bounding box center [55, 112] width 57 height 13
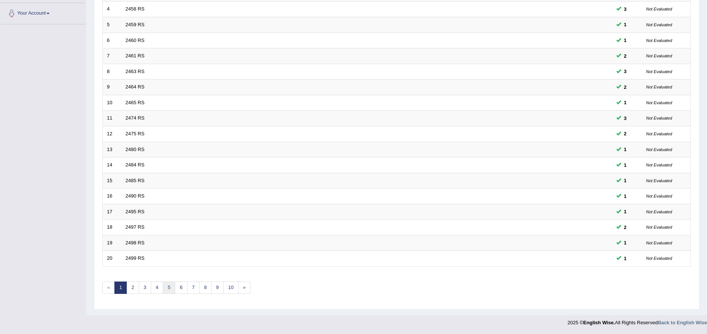
click at [167, 288] on link "5" at bounding box center [169, 288] width 12 height 12
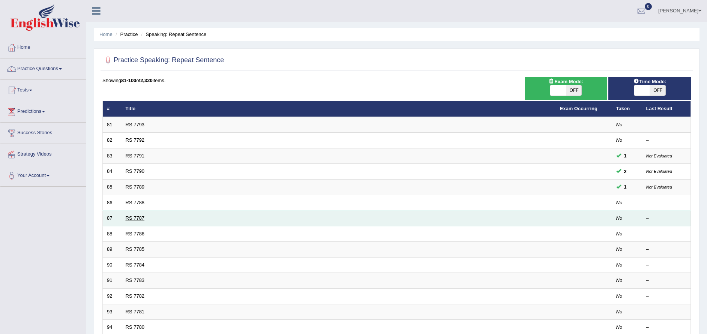
click at [129, 215] on link "RS 7787" at bounding box center [135, 218] width 19 height 6
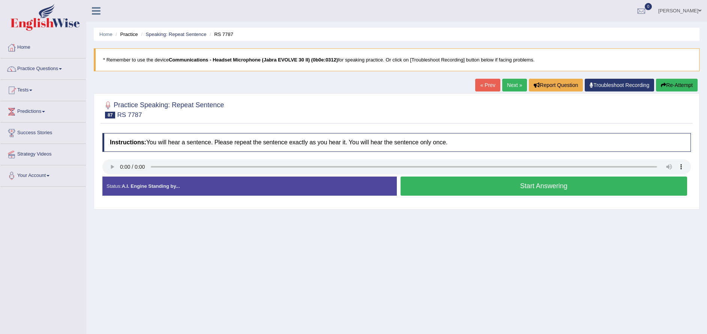
click at [509, 189] on button "Start Answering" at bounding box center [543, 186] width 287 height 19
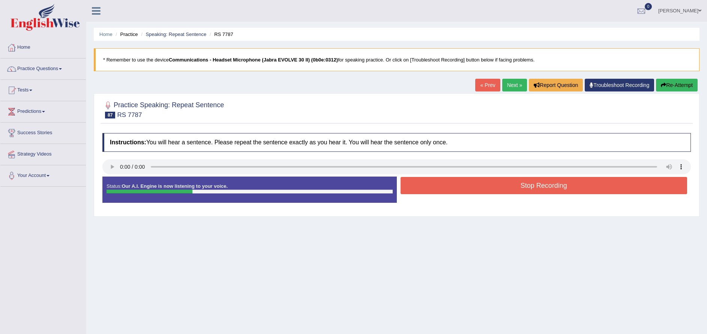
click at [547, 187] on button "Stop Recording" at bounding box center [543, 185] width 287 height 17
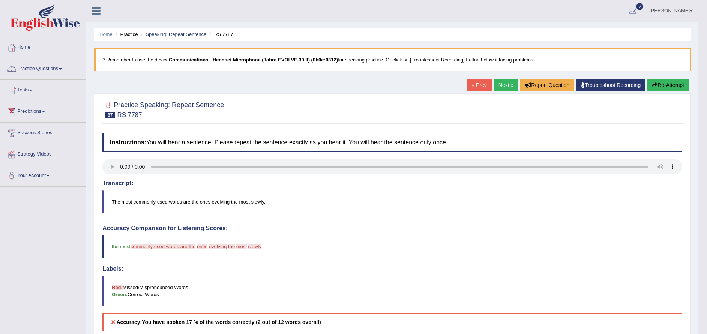
click at [666, 87] on button "Re-Attempt" at bounding box center [668, 85] width 42 height 13
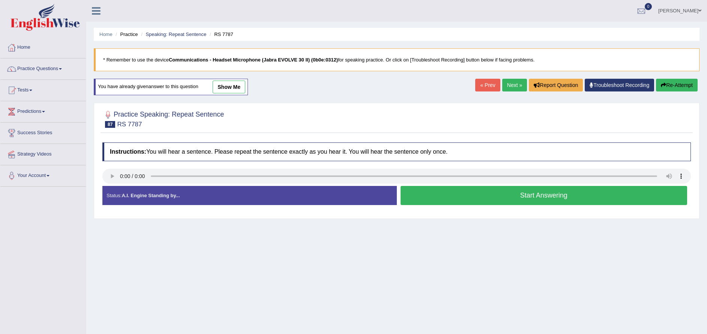
click at [550, 195] on button "Start Answering" at bounding box center [543, 195] width 287 height 19
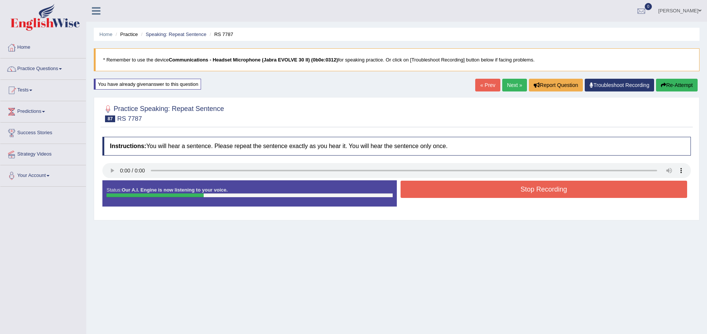
click at [533, 189] on button "Stop Recording" at bounding box center [543, 189] width 287 height 17
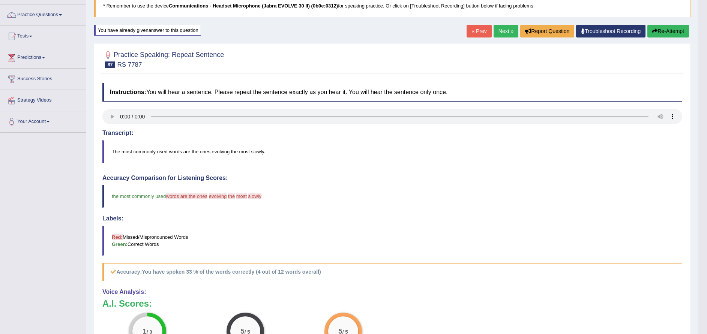
scroll to position [27, 0]
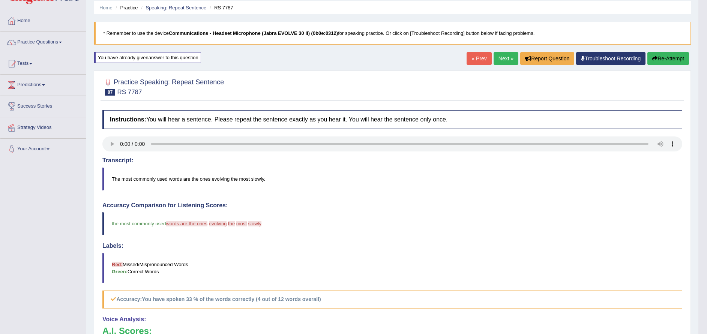
click at [655, 57] on icon "button" at bounding box center [654, 58] width 5 height 5
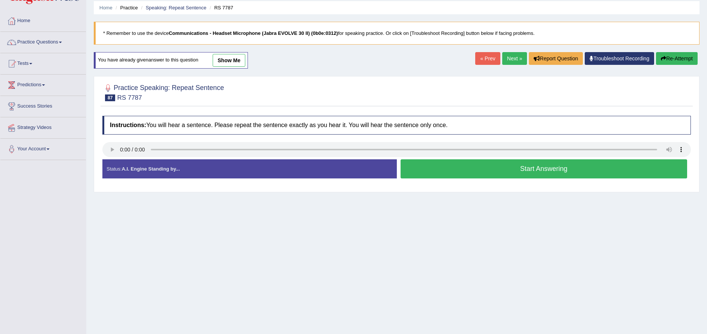
click at [439, 171] on button "Start Answering" at bounding box center [543, 168] width 287 height 19
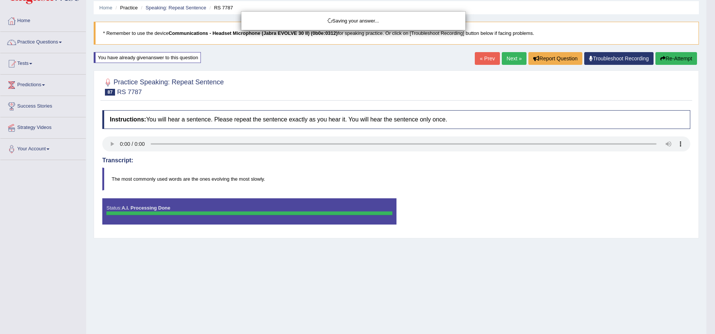
click at [669, 60] on div "Saving your answer..." at bounding box center [357, 167] width 715 height 334
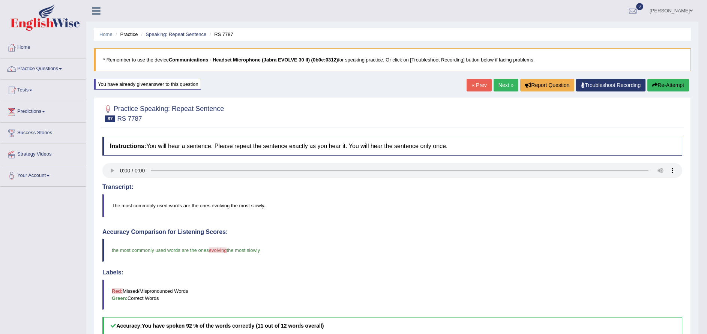
click at [664, 84] on button "Re-Attempt" at bounding box center [668, 85] width 42 height 13
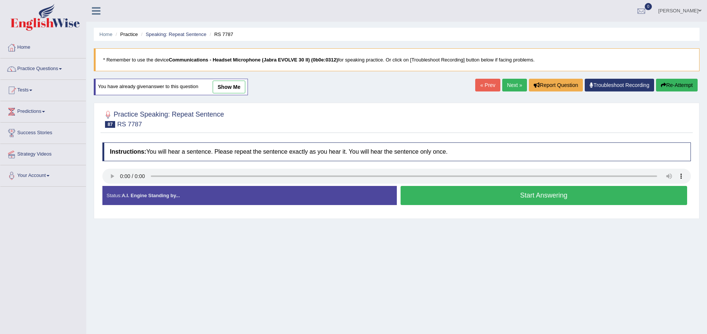
click at [537, 192] on button "Start Answering" at bounding box center [543, 195] width 287 height 19
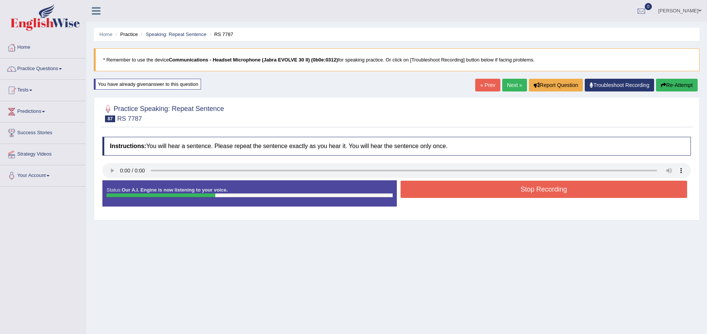
click at [546, 188] on button "Stop Recording" at bounding box center [543, 189] width 287 height 17
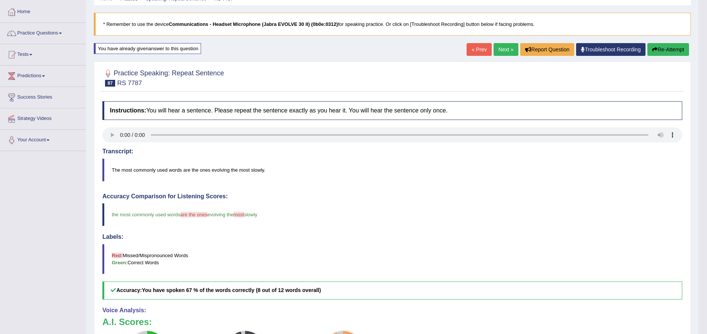
scroll to position [27, 0]
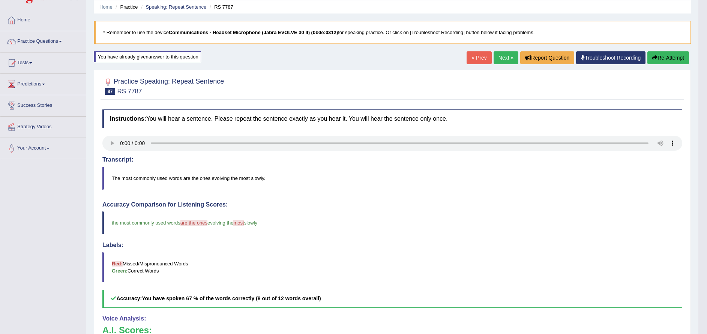
click at [514, 61] on link "Next »" at bounding box center [505, 57] width 25 height 13
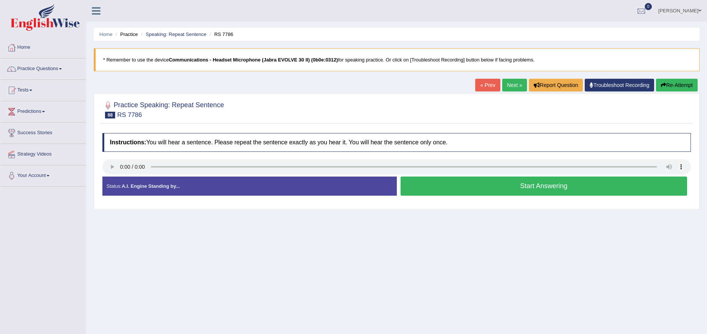
click at [554, 184] on button "Start Answering" at bounding box center [543, 186] width 287 height 19
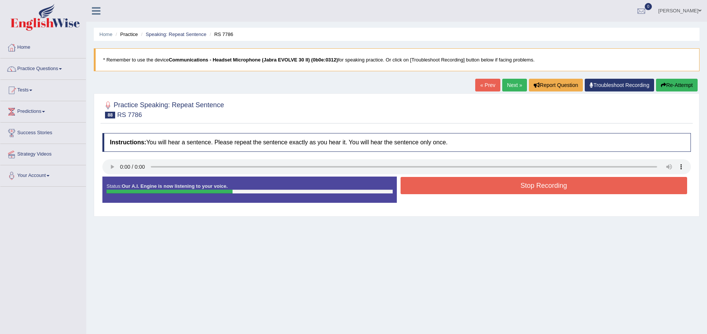
click at [546, 190] on button "Stop Recording" at bounding box center [543, 185] width 287 height 17
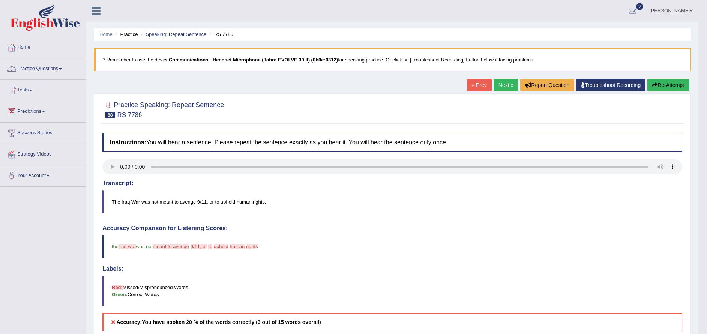
click at [663, 85] on button "Re-Attempt" at bounding box center [668, 85] width 42 height 13
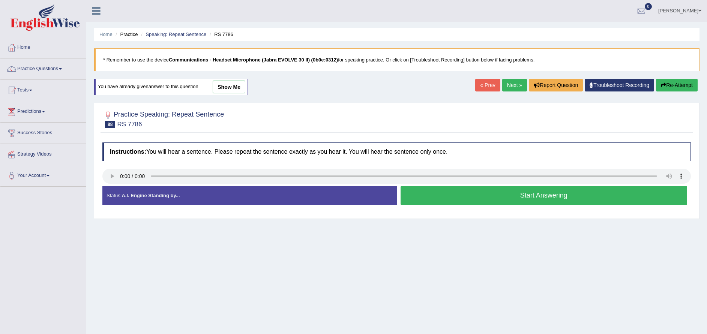
click at [505, 192] on button "Start Answering" at bounding box center [543, 195] width 287 height 19
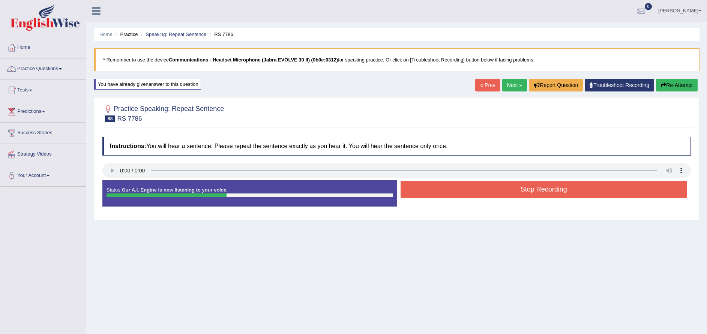
click at [534, 187] on button "Stop Recording" at bounding box center [543, 189] width 287 height 17
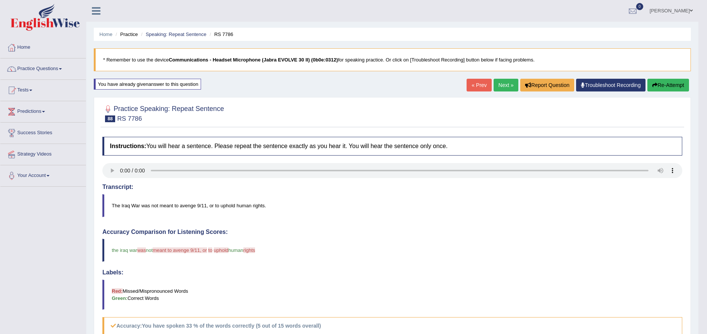
click at [669, 84] on button "Re-Attempt" at bounding box center [668, 85] width 42 height 13
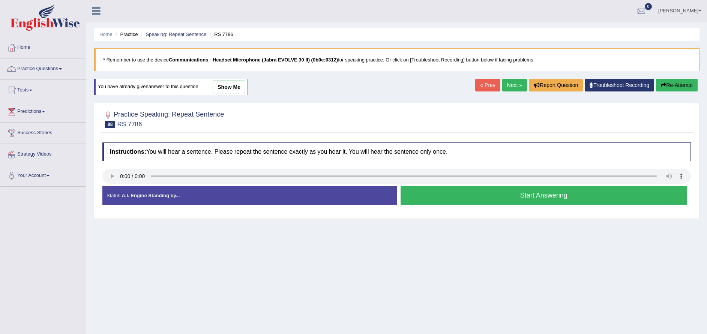
click at [511, 80] on link "Next »" at bounding box center [514, 85] width 25 height 13
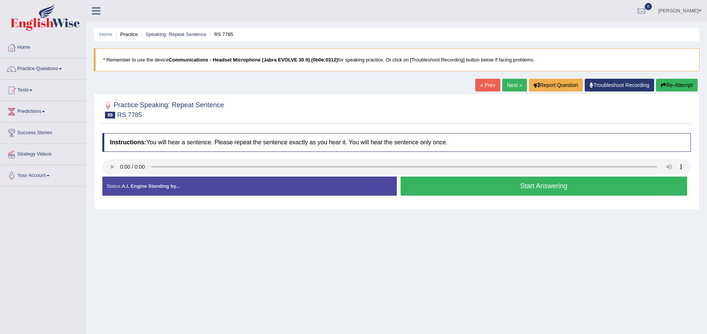
click at [544, 181] on button "Start Answering" at bounding box center [543, 186] width 287 height 19
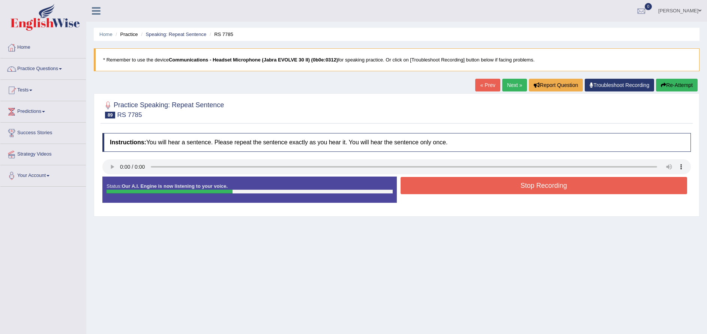
click at [551, 186] on button "Stop Recording" at bounding box center [543, 185] width 287 height 17
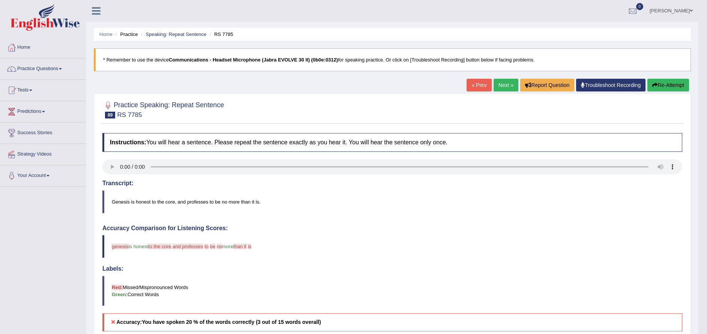
click at [505, 84] on link "Next »" at bounding box center [505, 85] width 25 height 13
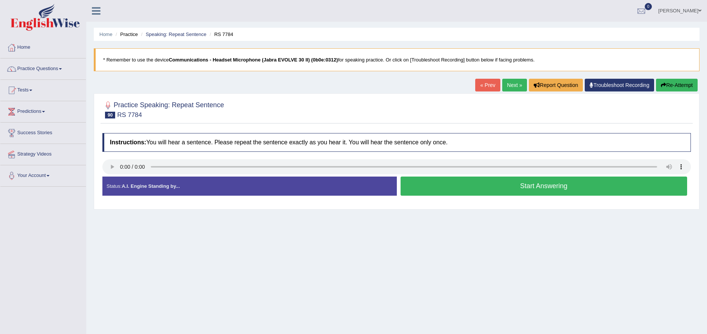
click at [546, 181] on button "Start Answering" at bounding box center [543, 186] width 287 height 19
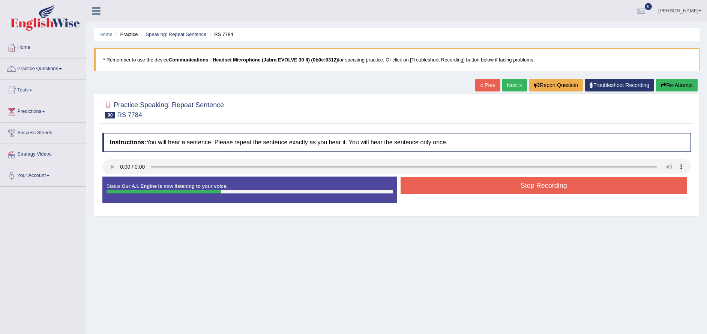
click at [542, 183] on button "Stop Recording" at bounding box center [543, 185] width 287 height 17
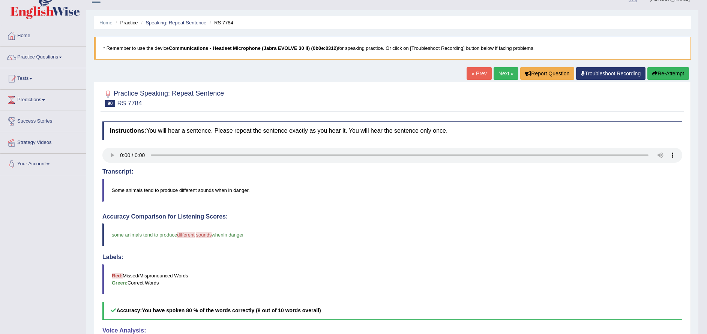
scroll to position [13, 0]
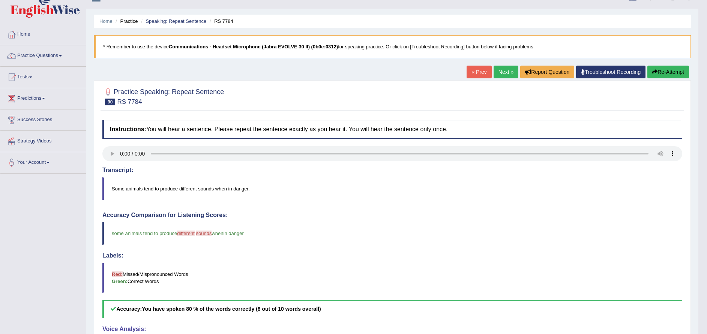
click at [494, 73] on link "Next »" at bounding box center [505, 72] width 25 height 13
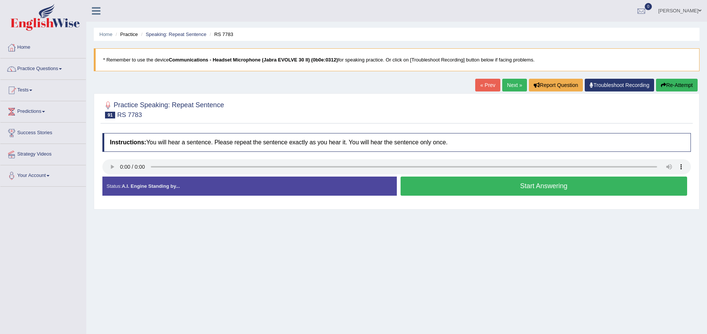
click at [544, 189] on button "Start Answering" at bounding box center [543, 186] width 287 height 19
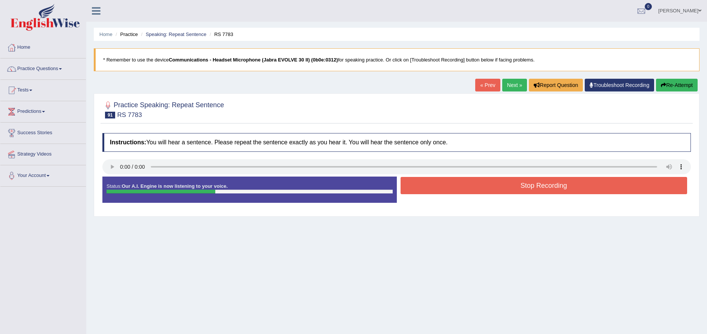
click at [535, 192] on button "Stop Recording" at bounding box center [543, 185] width 287 height 17
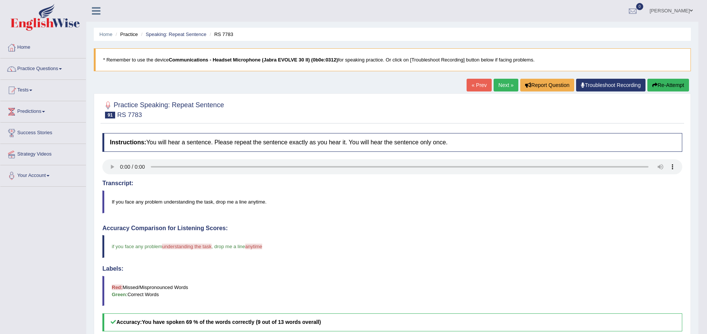
click at [505, 90] on link "Next »" at bounding box center [505, 85] width 25 height 13
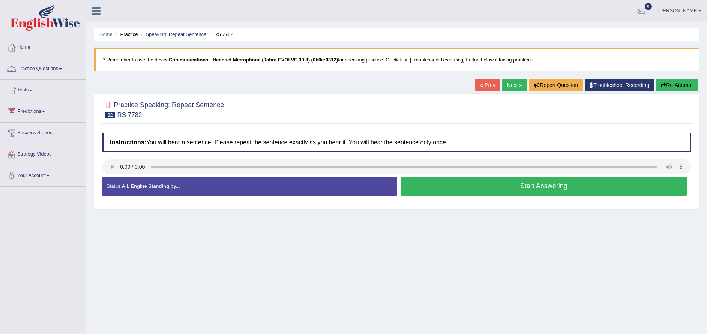
click at [516, 184] on button "Start Answering" at bounding box center [543, 186] width 287 height 19
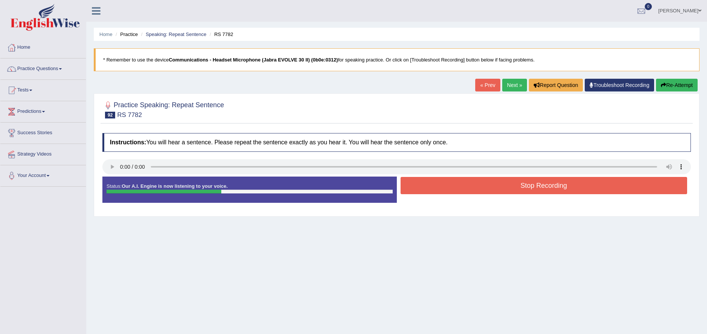
click at [557, 188] on button "Stop Recording" at bounding box center [543, 185] width 287 height 17
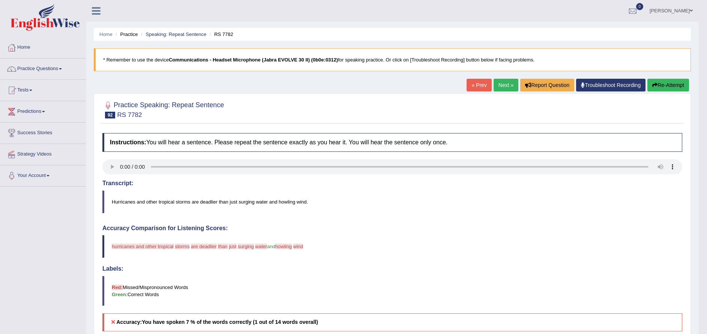
click at [62, 69] on span at bounding box center [60, 68] width 3 height 1
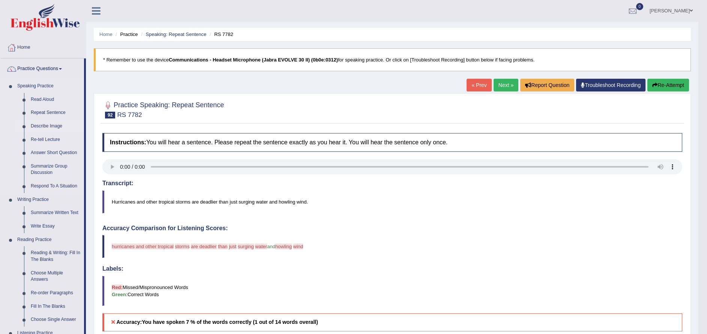
click at [57, 126] on link "Describe Image" at bounding box center [55, 126] width 57 height 13
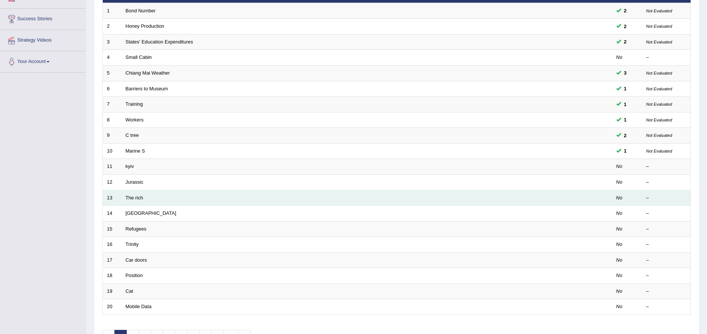
click at [560, 204] on td at bounding box center [584, 198] width 56 height 16
click at [133, 197] on link "The rich" at bounding box center [135, 198] width 18 height 6
click at [134, 196] on link "The rich" at bounding box center [135, 198] width 18 height 6
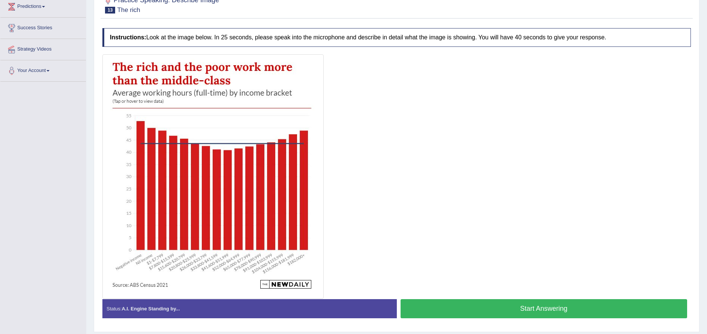
scroll to position [105, 0]
click at [537, 309] on button "Start Answering" at bounding box center [543, 308] width 287 height 19
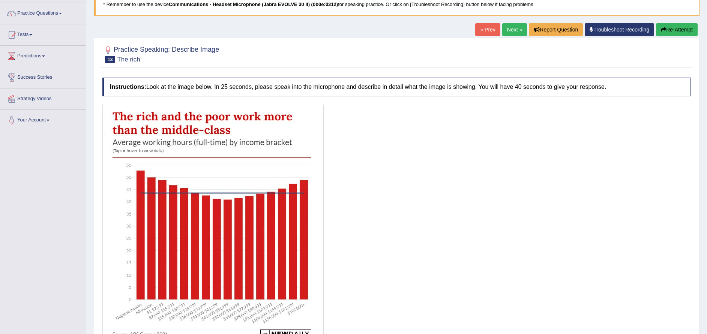
scroll to position [0, 0]
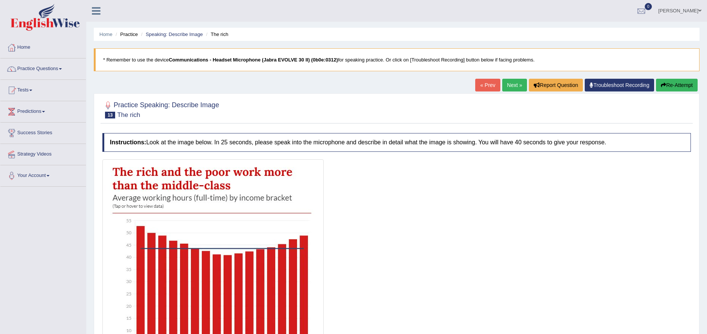
click at [507, 82] on link "Next »" at bounding box center [514, 85] width 25 height 13
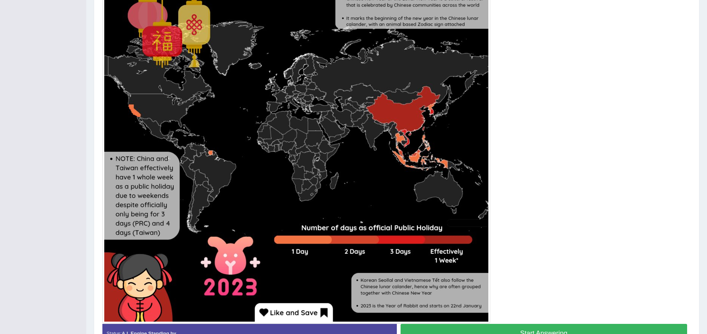
scroll to position [271, 0]
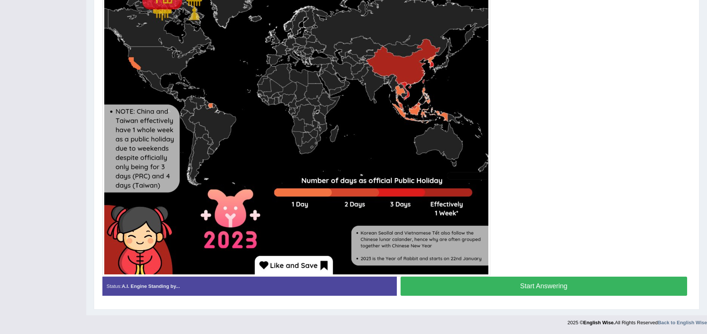
click at [514, 289] on button "Start Answering" at bounding box center [543, 286] width 287 height 19
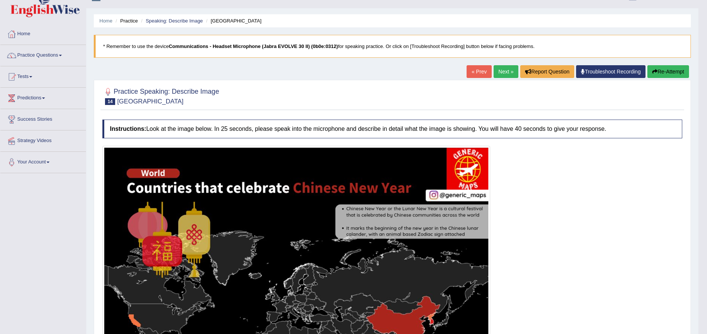
scroll to position [0, 0]
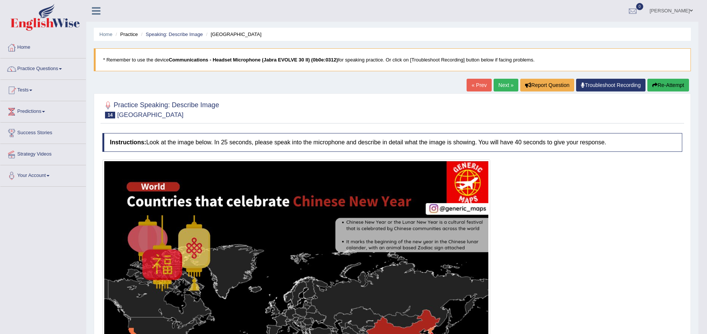
click at [26, 90] on link "Tests" at bounding box center [42, 89] width 85 height 19
click at [28, 137] on link "History" at bounding box center [49, 133] width 70 height 13
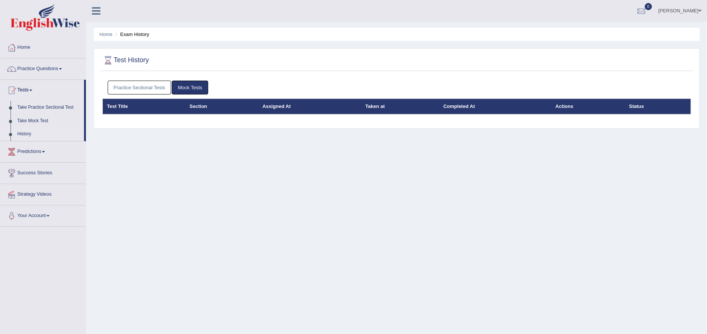
click at [142, 81] on link "Practice Sectional Tests" at bounding box center [140, 88] width 64 height 14
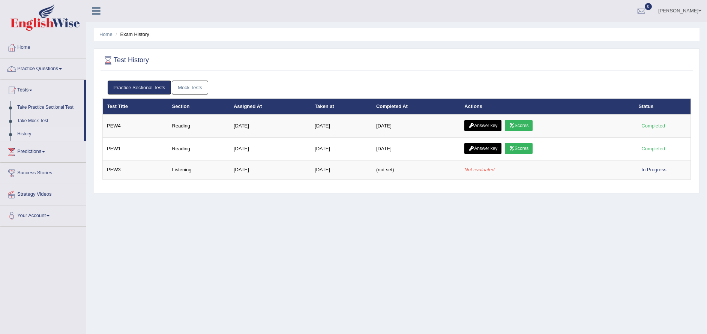
click at [45, 64] on link "Practice Questions" at bounding box center [42, 67] width 85 height 19
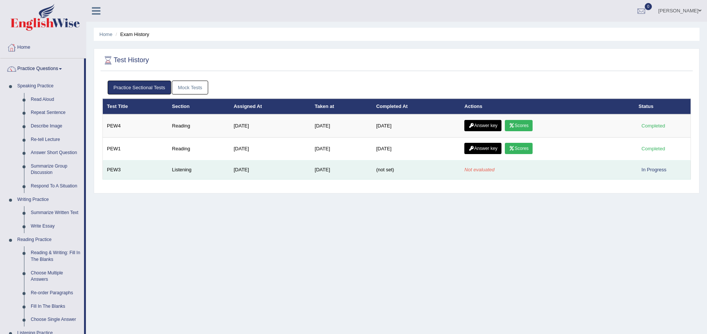
click at [202, 160] on td "Listening" at bounding box center [198, 169] width 61 height 19
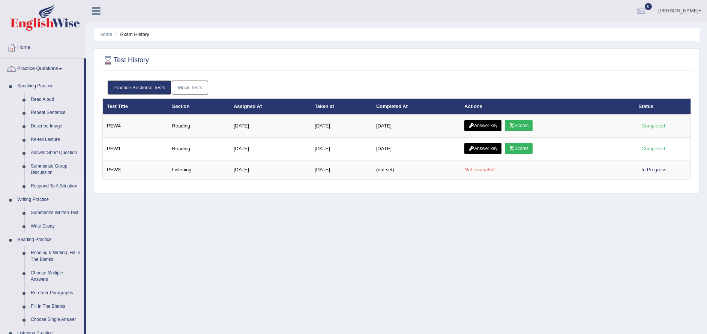
click at [47, 189] on link "Respond To A Situation" at bounding box center [55, 186] width 57 height 13
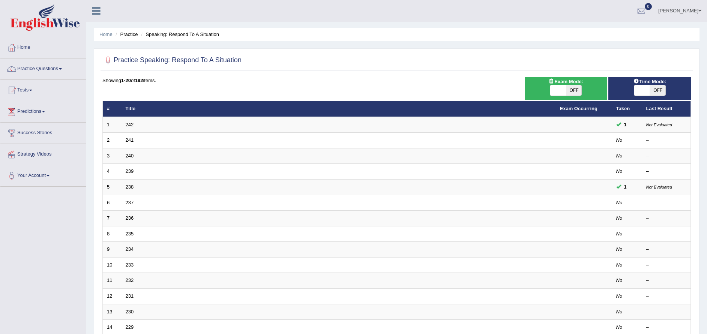
click at [42, 75] on link "Practice Questions" at bounding box center [42, 67] width 85 height 19
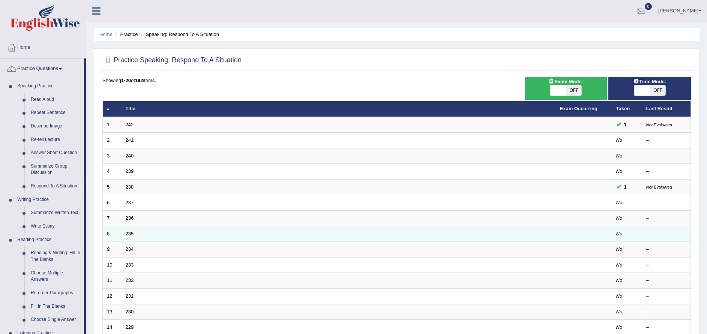
click at [128, 234] on link "235" at bounding box center [130, 234] width 8 height 6
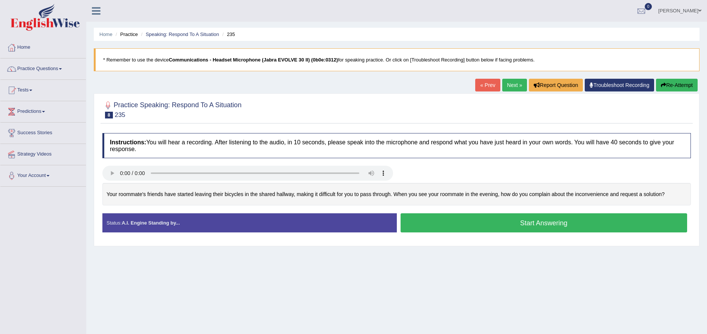
click at [52, 72] on link "Practice Questions" at bounding box center [42, 67] width 85 height 19
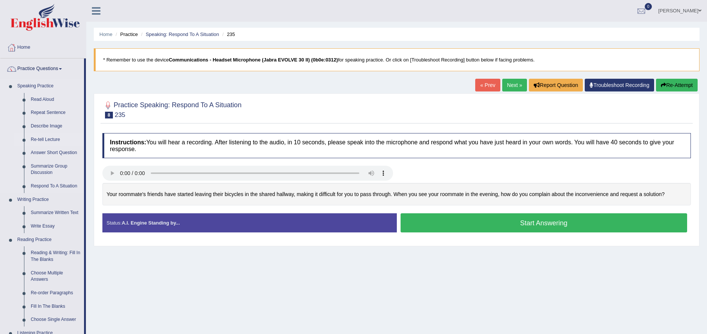
click at [37, 141] on link "Re-tell Lecture" at bounding box center [55, 139] width 57 height 13
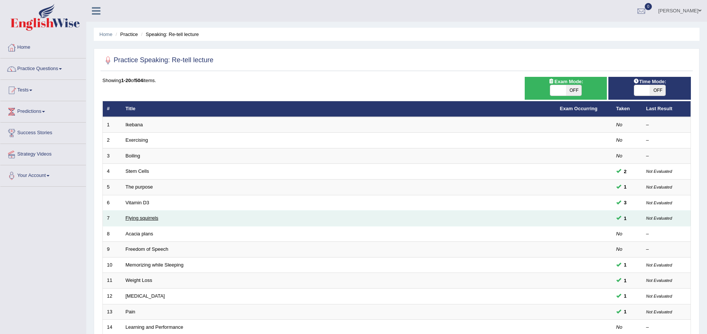
click at [130, 219] on link "Flying squirrels" at bounding box center [142, 218] width 33 height 6
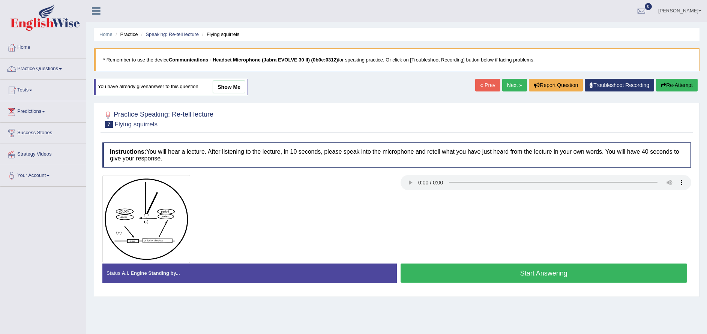
click at [487, 274] on button "Start Answering" at bounding box center [543, 273] width 287 height 19
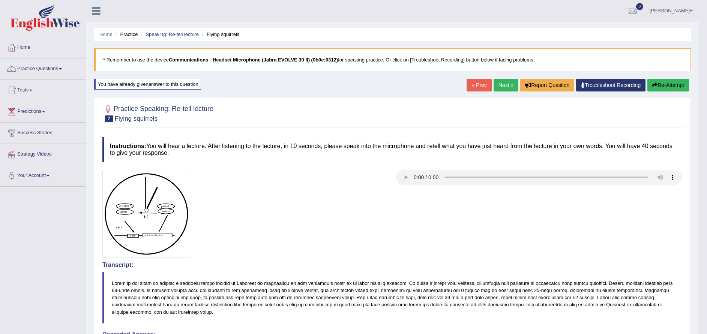
click at [670, 85] on button "Re-Attempt" at bounding box center [668, 85] width 42 height 13
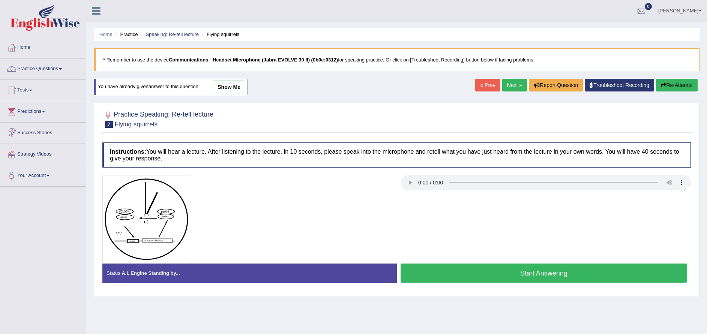
click at [537, 274] on button "Start Answering" at bounding box center [543, 273] width 287 height 19
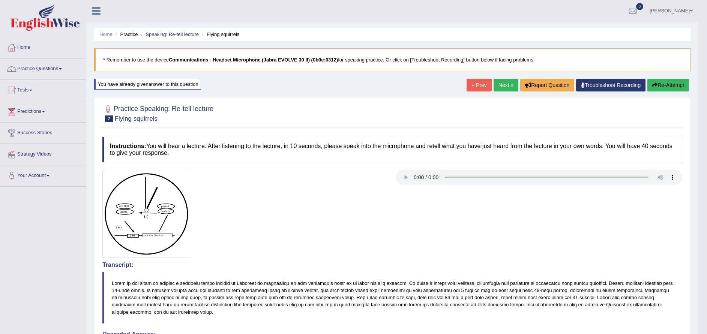
click at [505, 90] on link "Next »" at bounding box center [505, 85] width 25 height 13
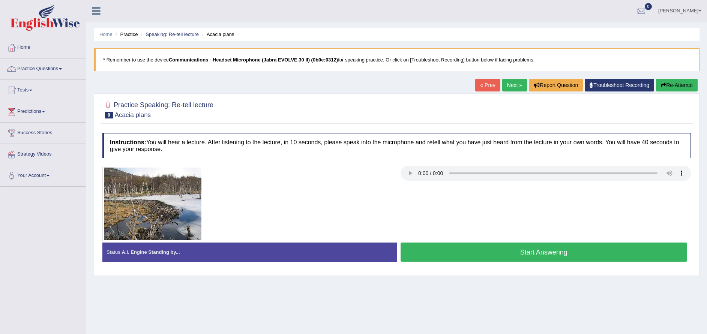
click at [543, 258] on button "Start Answering" at bounding box center [543, 252] width 287 height 19
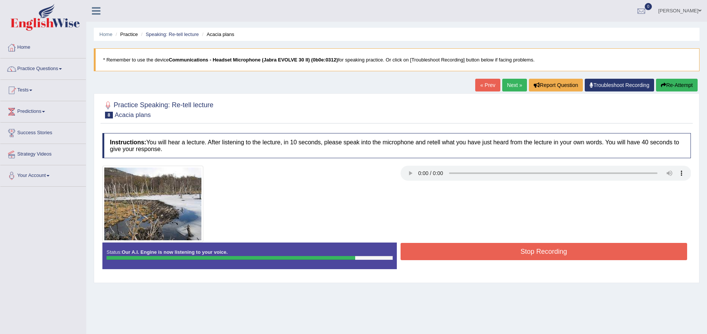
click at [576, 260] on button "Stop Recording" at bounding box center [543, 251] width 287 height 17
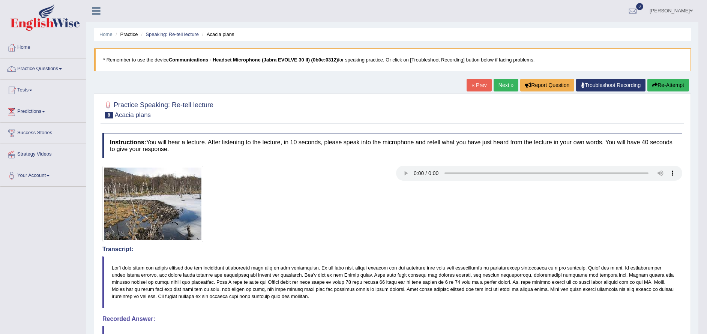
click at [62, 69] on span at bounding box center [60, 68] width 3 height 1
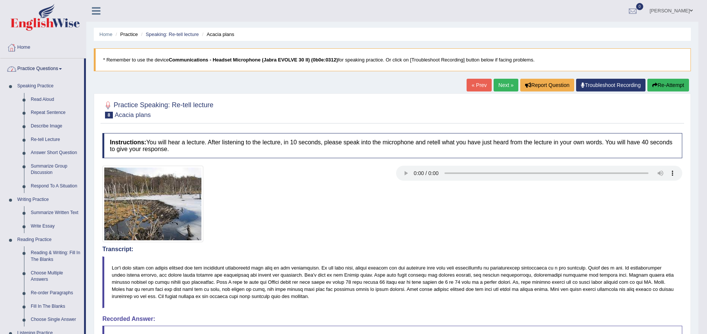
click at [62, 69] on span at bounding box center [60, 68] width 3 height 1
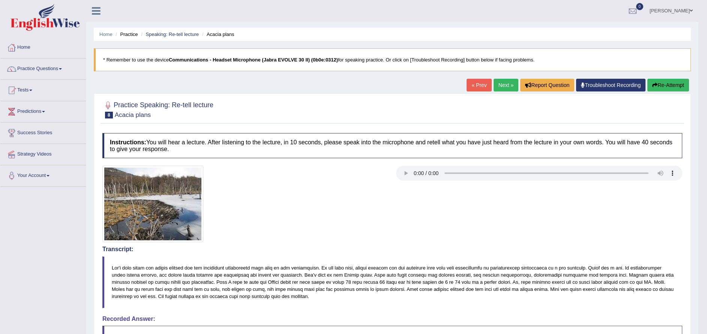
click at [32, 90] on span at bounding box center [30, 90] width 3 height 1
click at [59, 106] on link "Take Practice Sectional Test" at bounding box center [49, 107] width 70 height 13
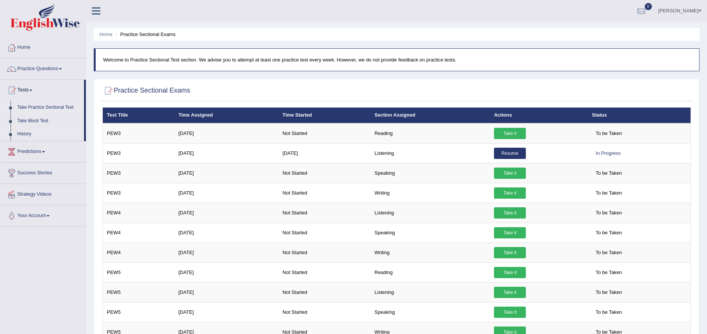
click at [29, 133] on link "History" at bounding box center [49, 133] width 70 height 13
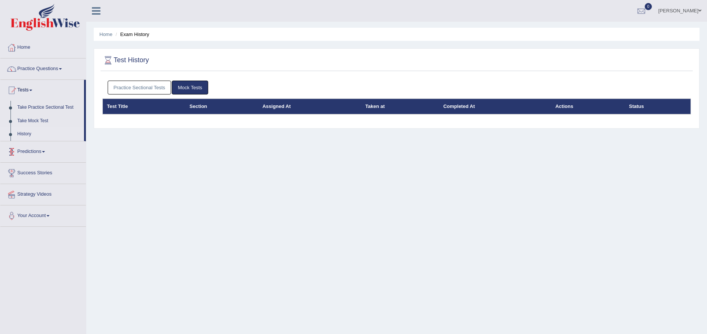
click at [141, 89] on link "Practice Sectional Tests" at bounding box center [140, 88] width 64 height 14
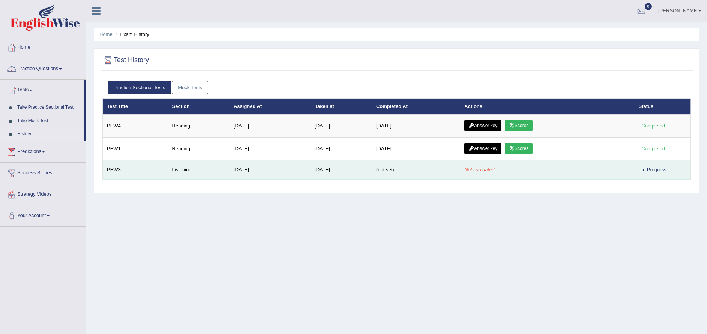
click at [490, 172] on em "Not evaluated" at bounding box center [479, 170] width 30 height 6
click at [388, 170] on span "(not set)" at bounding box center [385, 170] width 18 height 6
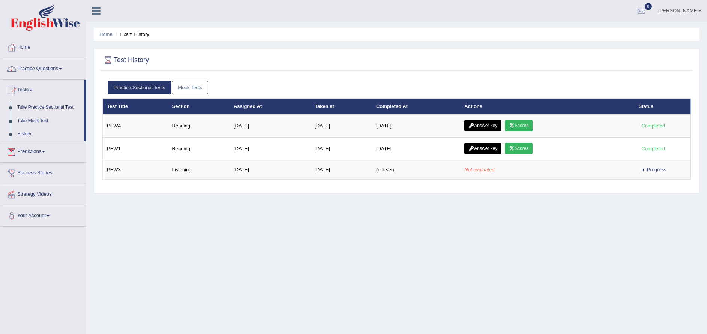
click at [203, 89] on link "Mock Tests" at bounding box center [190, 88] width 36 height 14
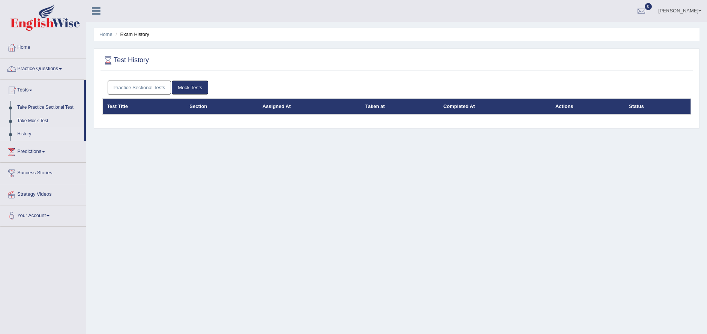
click at [138, 89] on link "Practice Sectional Tests" at bounding box center [140, 88] width 64 height 14
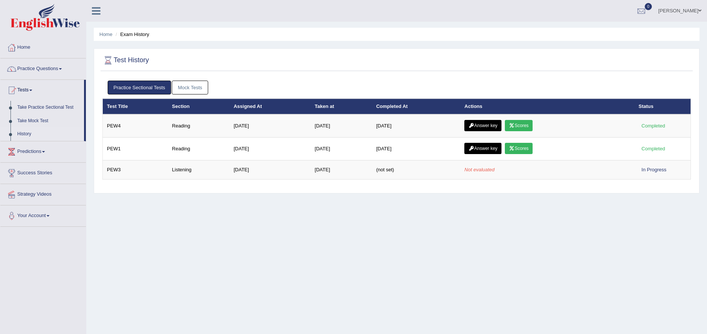
click at [26, 45] on link "Home" at bounding box center [42, 46] width 85 height 19
